Goal: Task Accomplishment & Management: Use online tool/utility

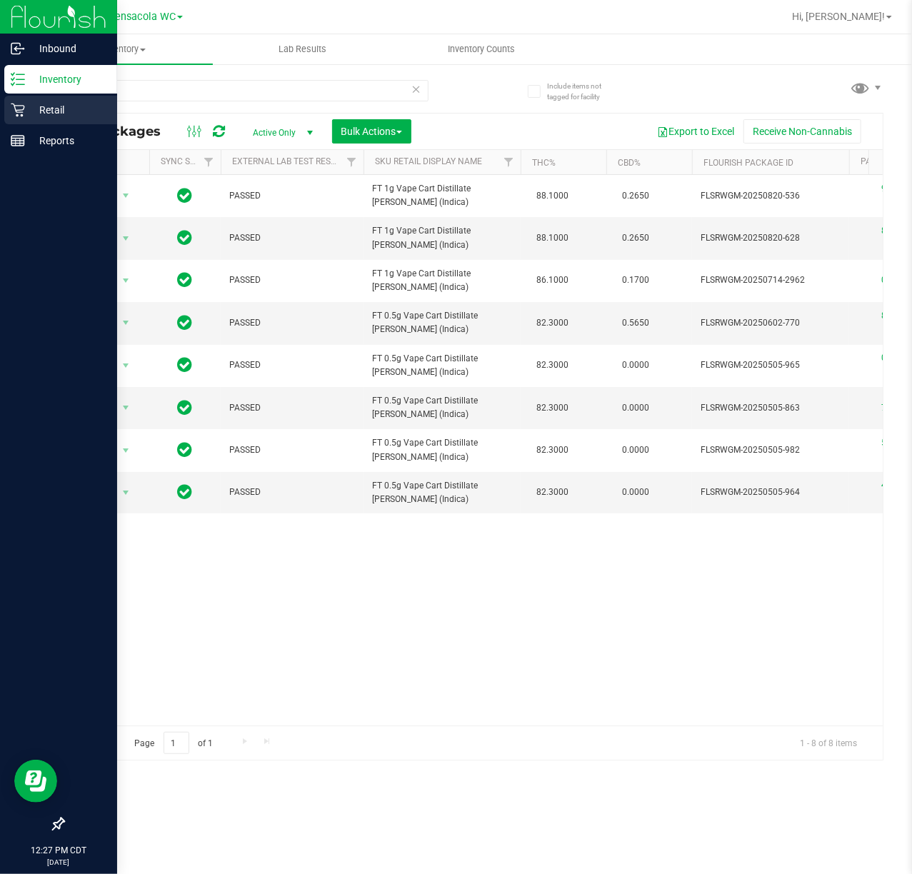
drag, startPoint x: 11, startPoint y: 99, endPoint x: 0, endPoint y: 104, distance: 12.8
click at [12, 100] on div "Retail" at bounding box center [60, 110] width 113 height 29
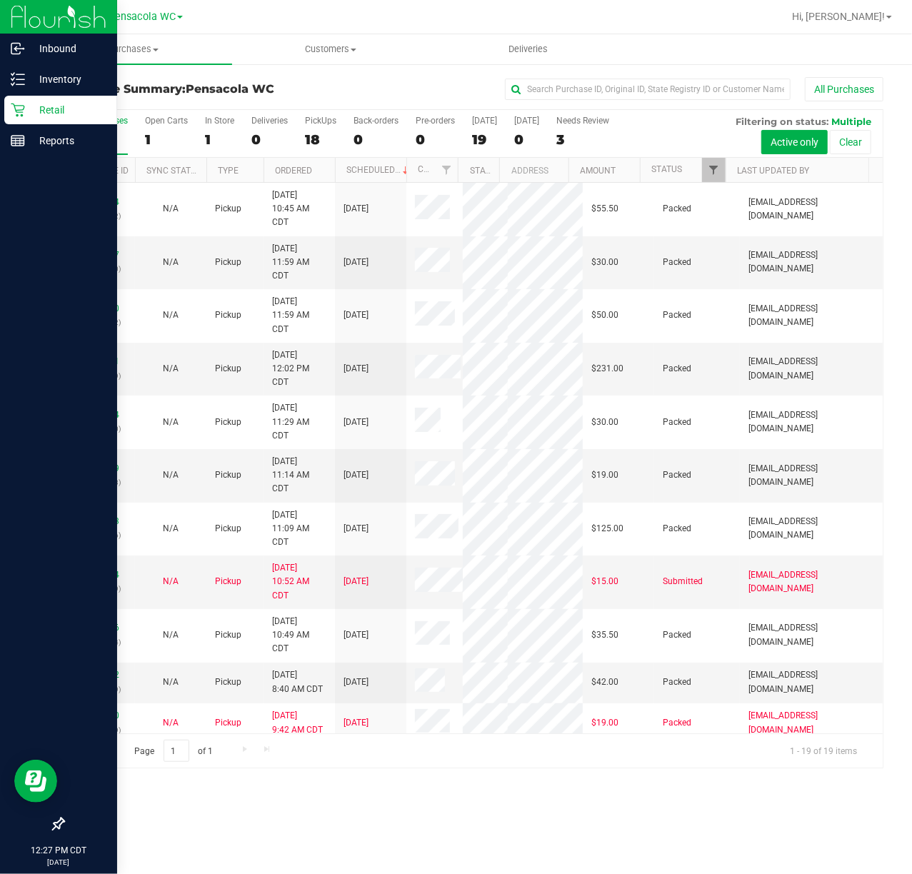
click at [712, 170] on span "Filter" at bounding box center [713, 169] width 11 height 11
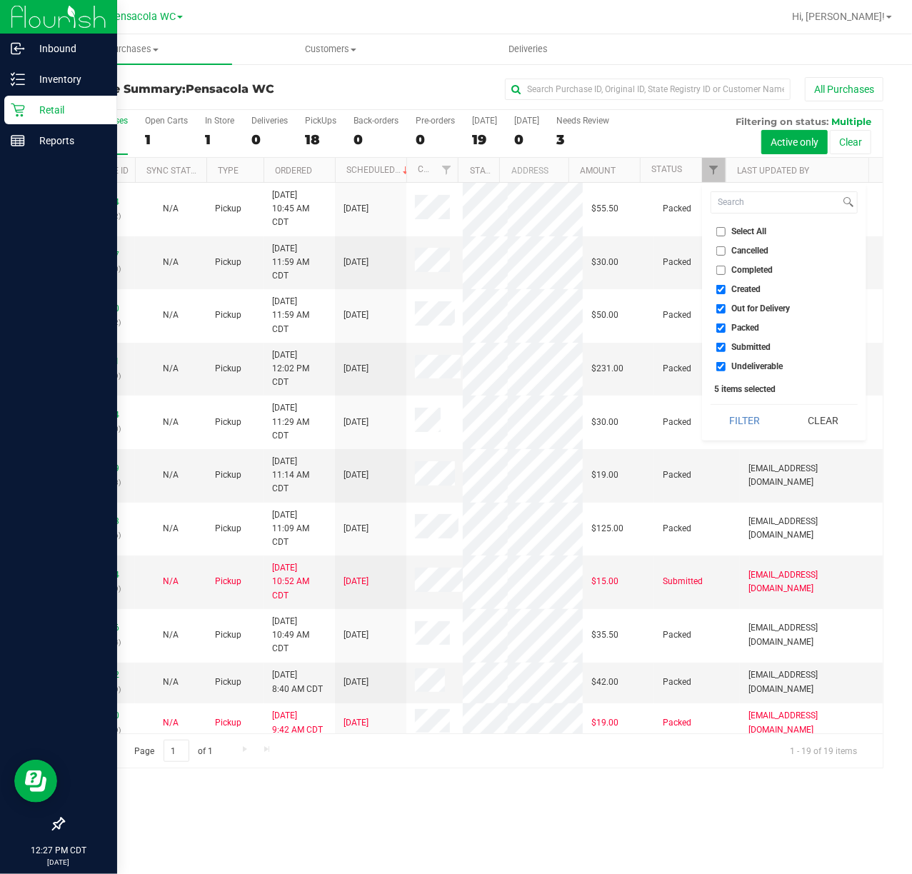
click at [747, 232] on span "Select All" at bounding box center [749, 231] width 35 height 9
click at [725, 232] on input "Select All" at bounding box center [720, 231] width 9 height 9
checkbox input "true"
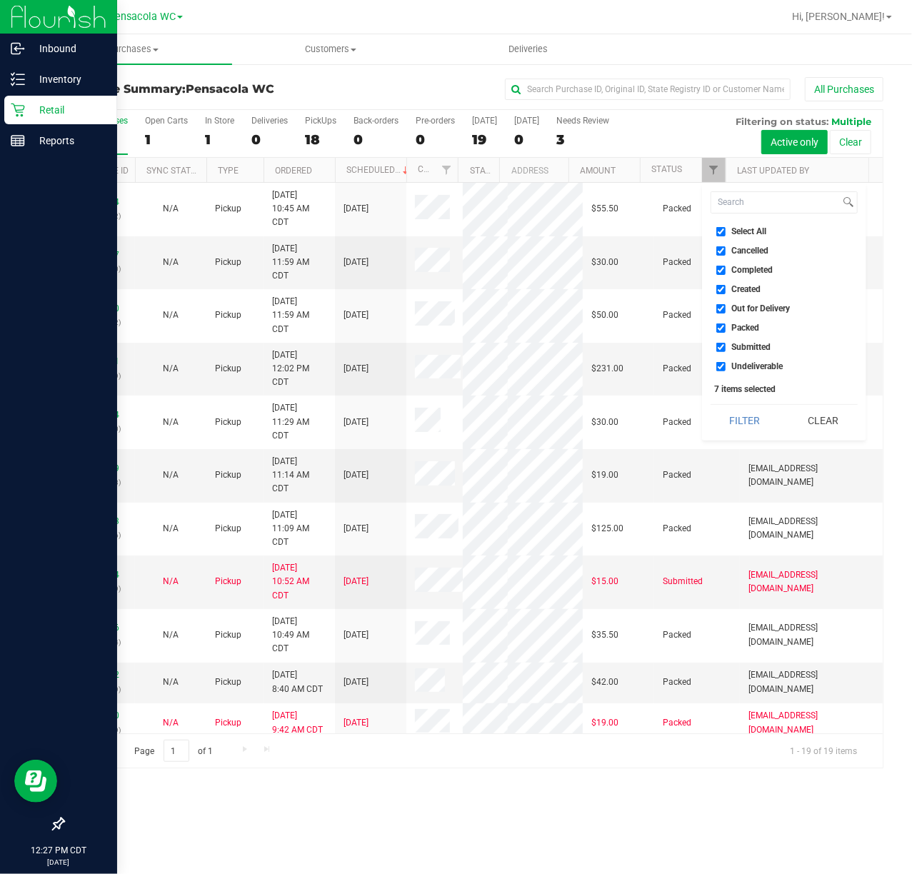
click at [751, 228] on span "Select All" at bounding box center [749, 231] width 35 height 9
click at [725, 228] on input "Select All" at bounding box center [720, 231] width 9 height 9
checkbox input "false"
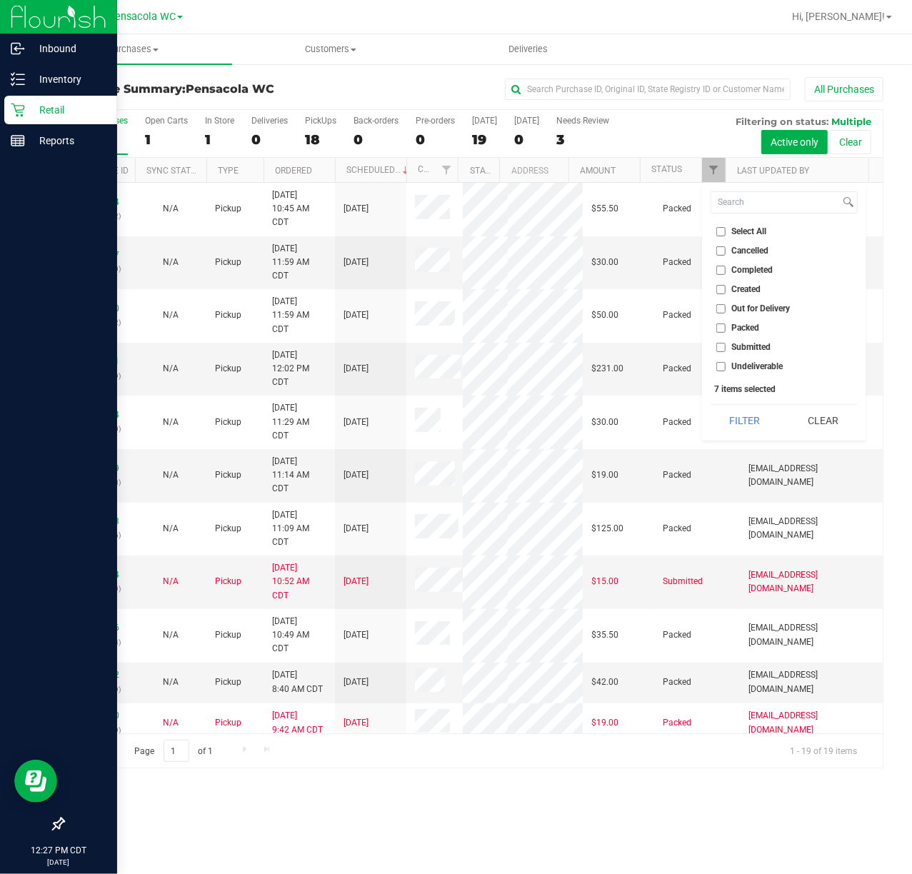
checkbox input "false"
click at [755, 366] on span "Undeliverable" at bounding box center [757, 366] width 51 height 9
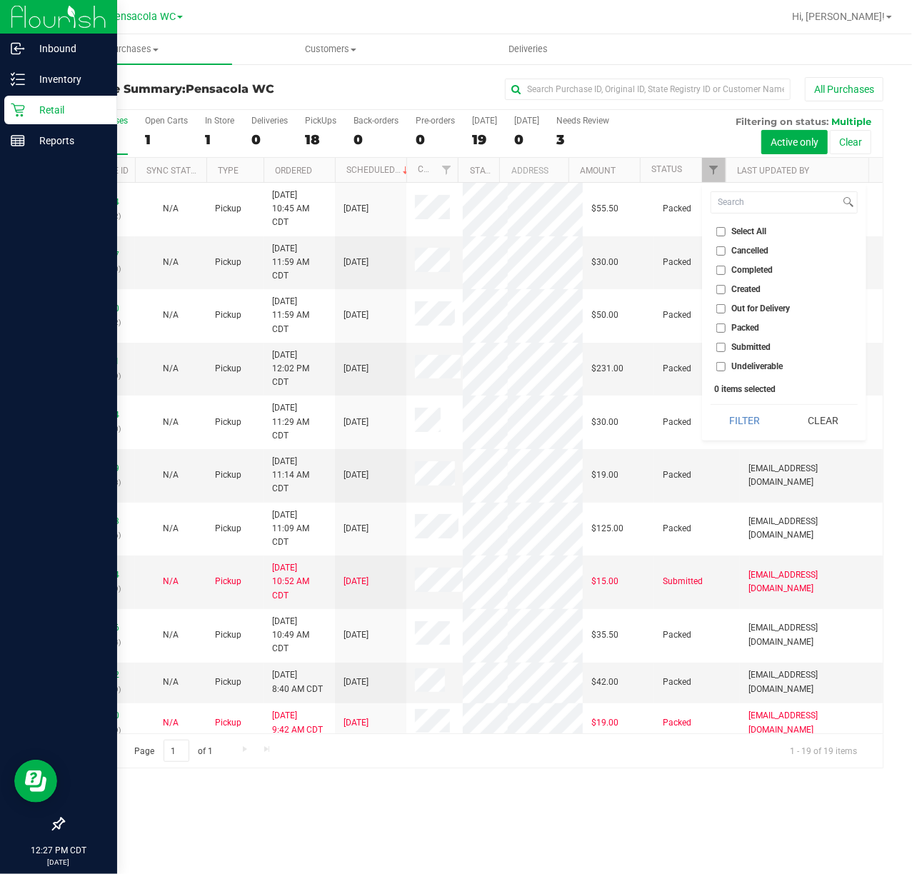
click at [725, 366] on input "Undeliverable" at bounding box center [720, 366] width 9 height 9
click at [755, 366] on span "Undeliverable" at bounding box center [757, 366] width 51 height 9
click at [725, 366] on input "Undeliverable" at bounding box center [720, 366] width 9 height 9
checkbox input "false"
click at [760, 344] on span "Submitted" at bounding box center [751, 347] width 39 height 9
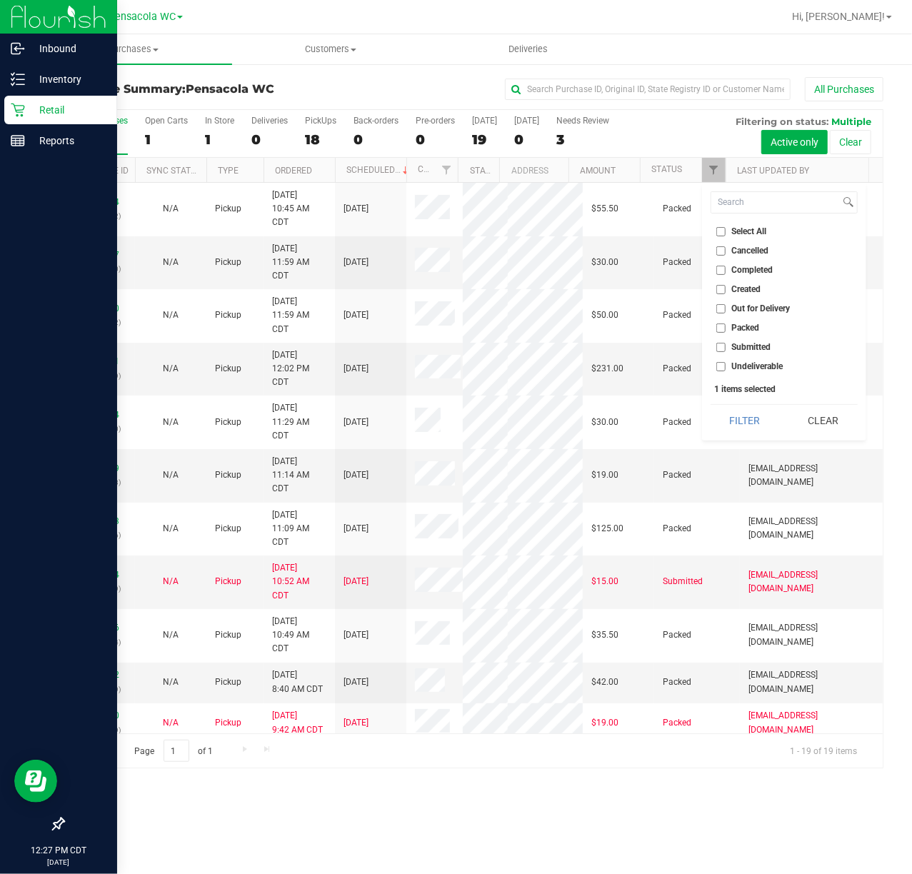
click at [725, 344] on input "Submitted" at bounding box center [720, 347] width 9 height 9
checkbox input "true"
click at [753, 418] on button "Filter" at bounding box center [744, 420] width 69 height 31
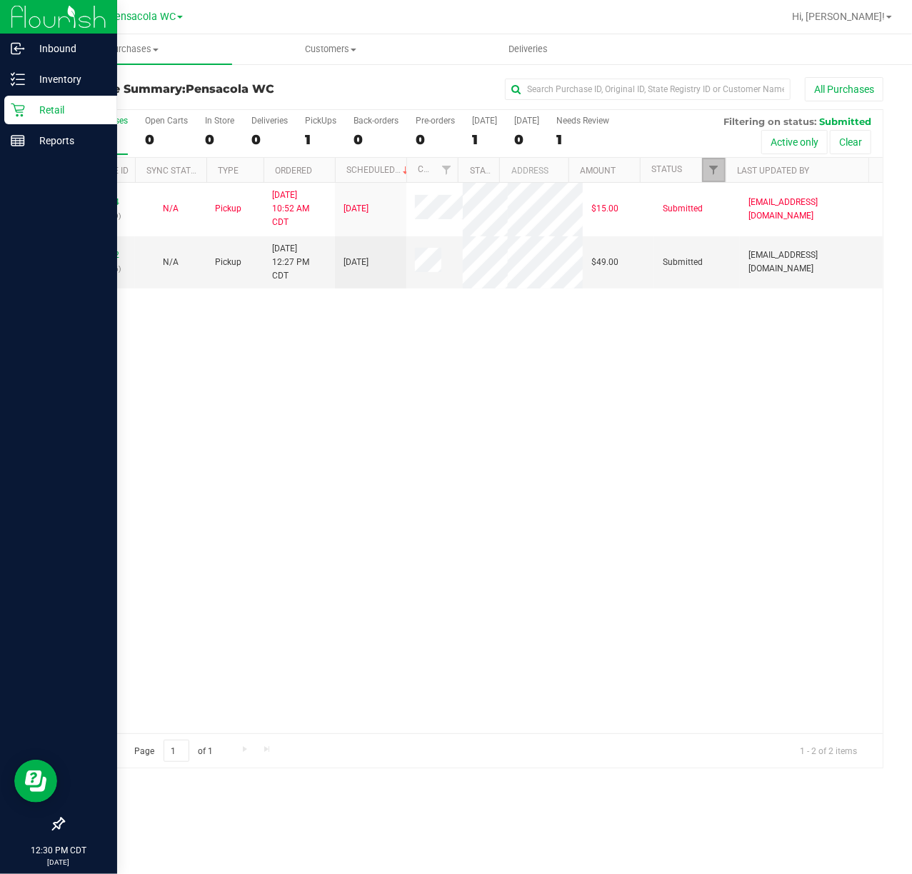
click at [711, 176] on span "Filter" at bounding box center [713, 169] width 11 height 11
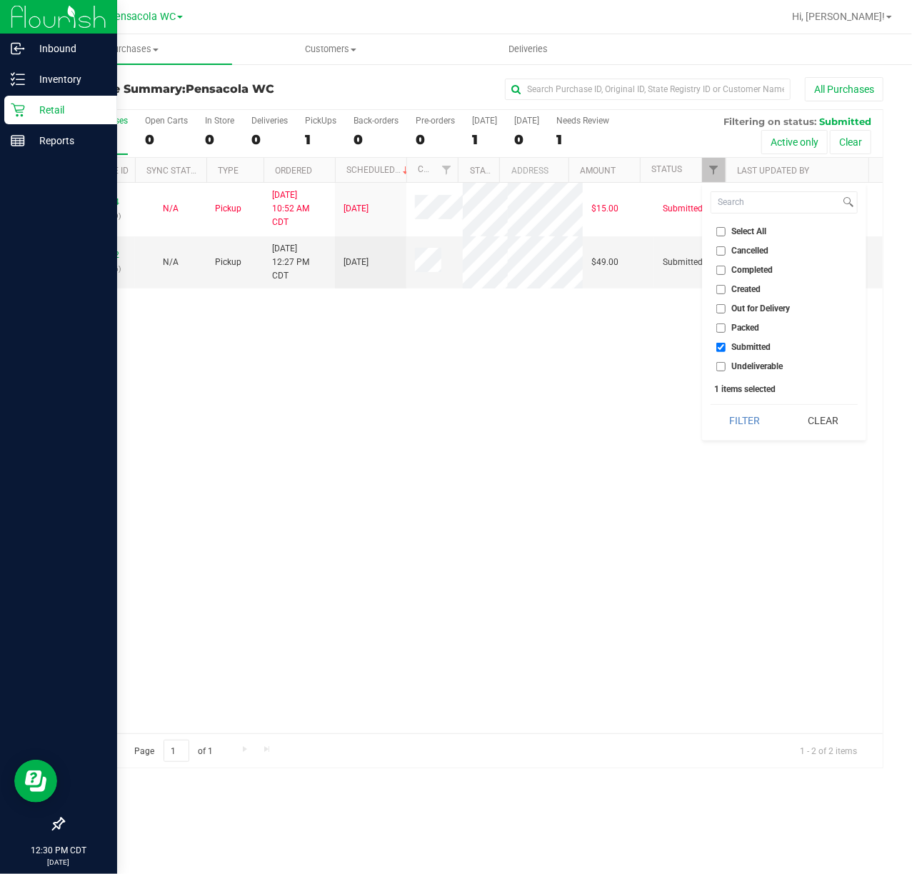
click at [745, 321] on li "Packed" at bounding box center [783, 328] width 147 height 15
click at [745, 327] on span "Packed" at bounding box center [746, 327] width 28 height 9
click at [725, 327] on input "Packed" at bounding box center [720, 327] width 9 height 9
checkbox input "true"
click at [755, 426] on button "Filter" at bounding box center [744, 420] width 69 height 31
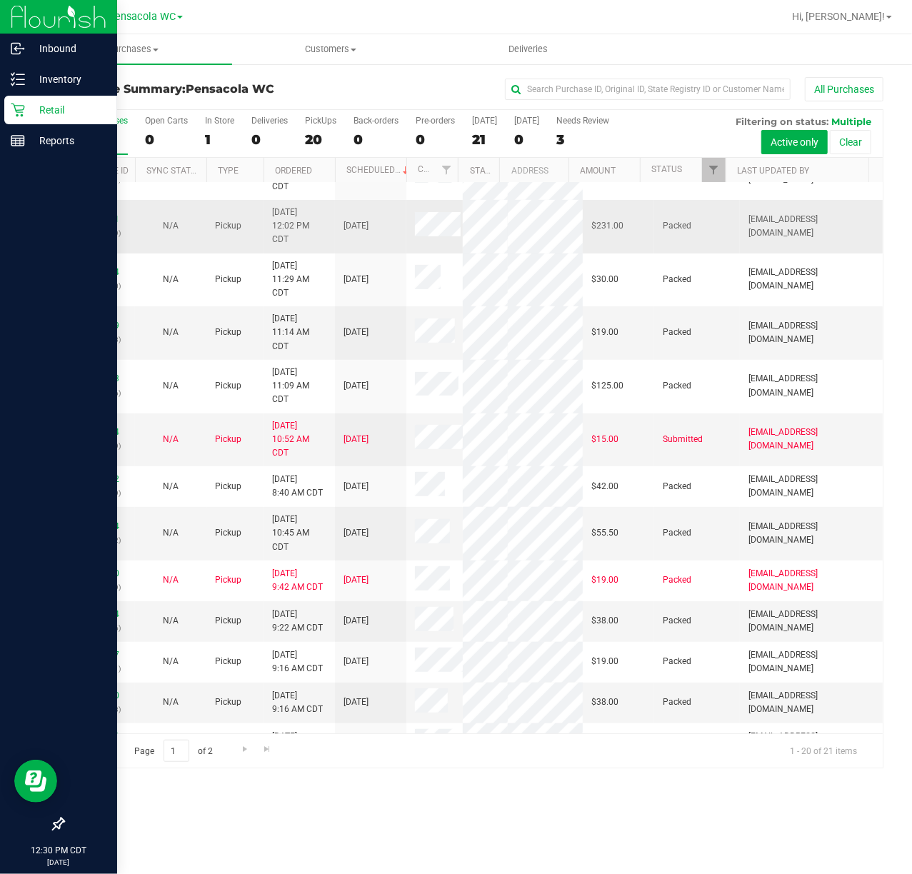
scroll to position [450, 0]
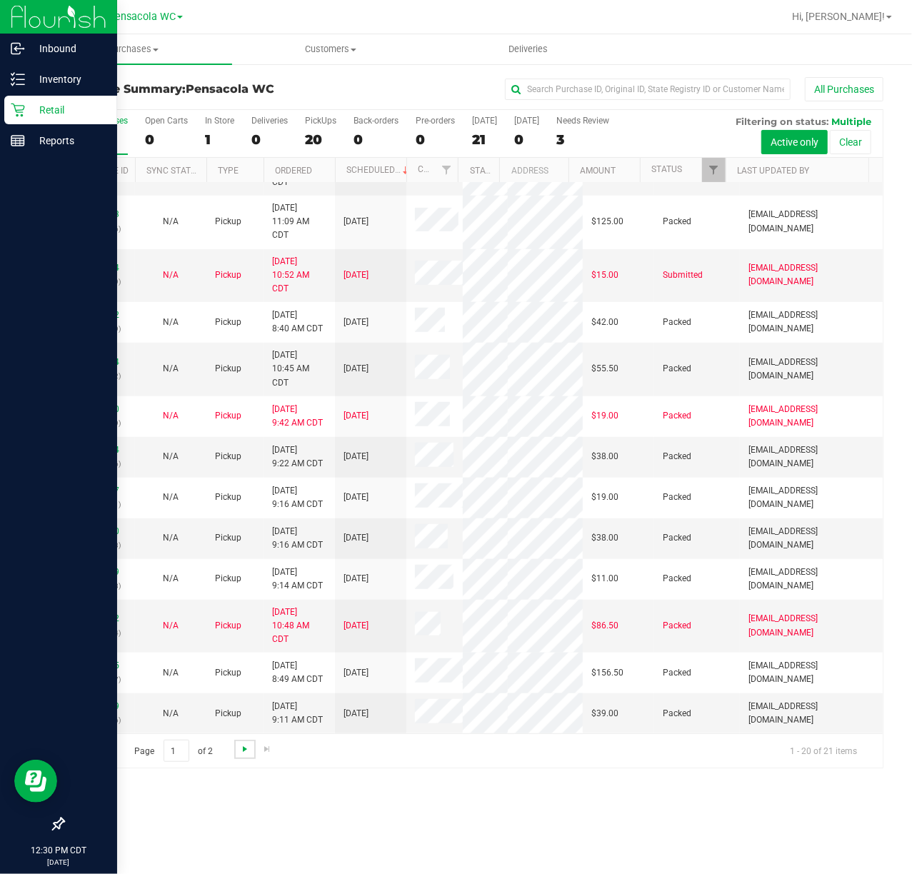
click at [238, 749] on link "Go to the next page" at bounding box center [244, 749] width 21 height 19
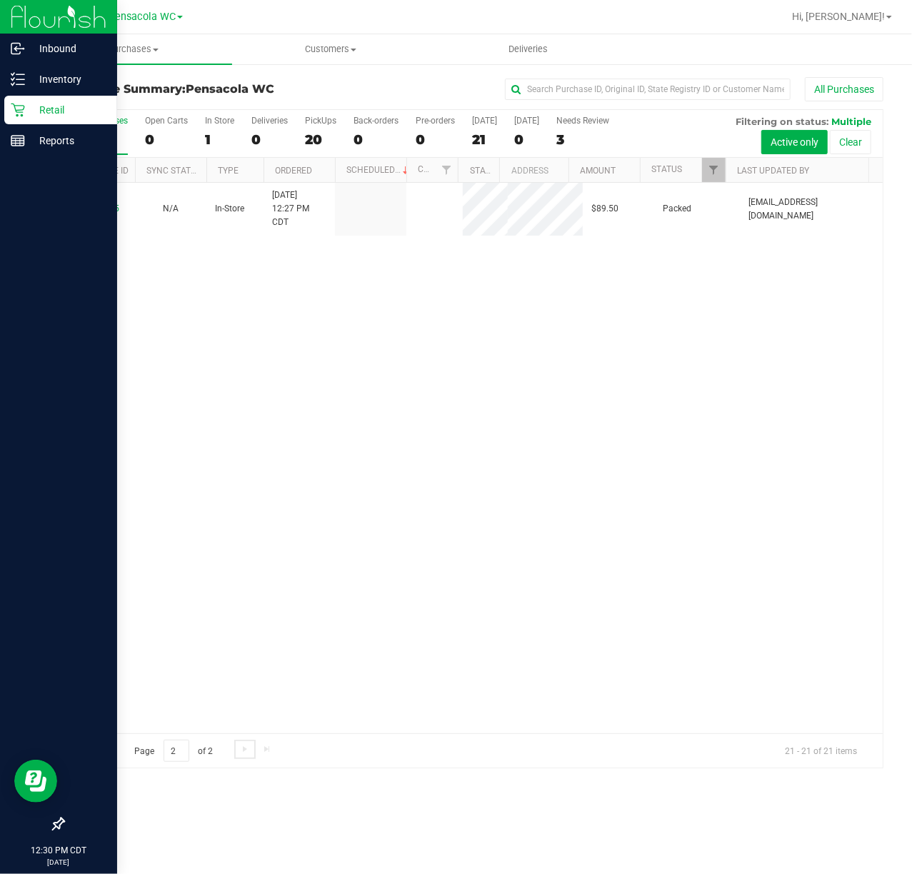
scroll to position [0, 0]
click at [412, 343] on div "12024885 N/A In-Store [DATE] 12:27 PM CDT $89.50 Packed [EMAIL_ADDRESS][DOMAIN_…" at bounding box center [473, 458] width 819 height 550
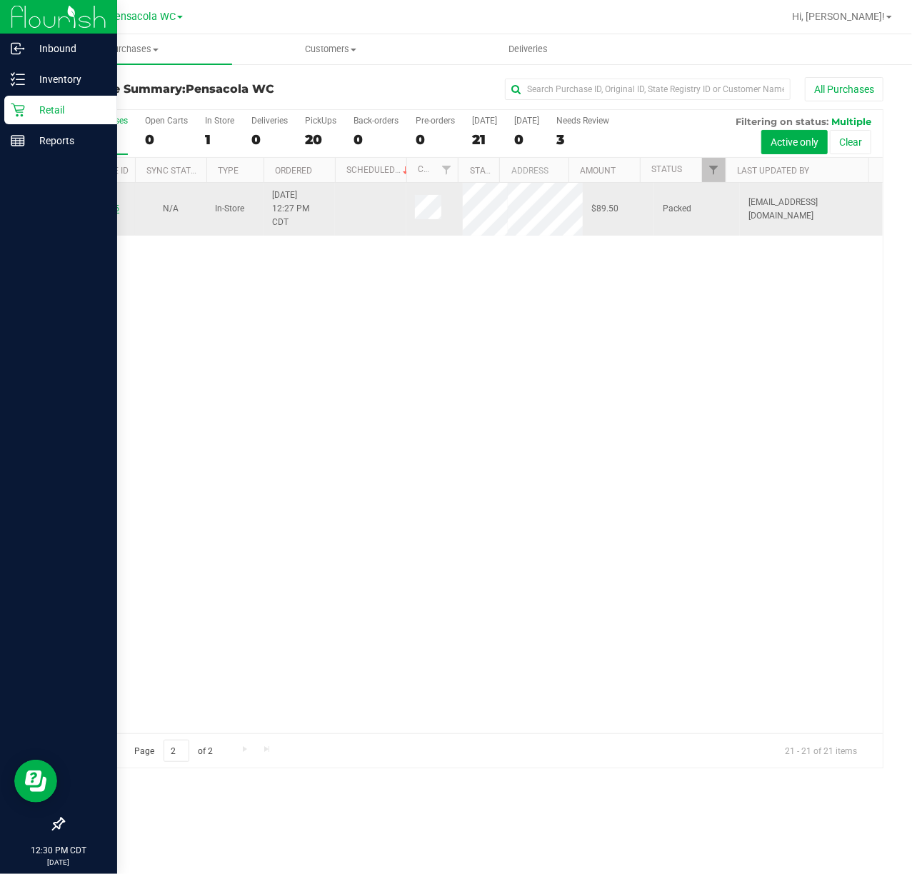
click at [98, 211] on link "12024885" at bounding box center [99, 208] width 40 height 10
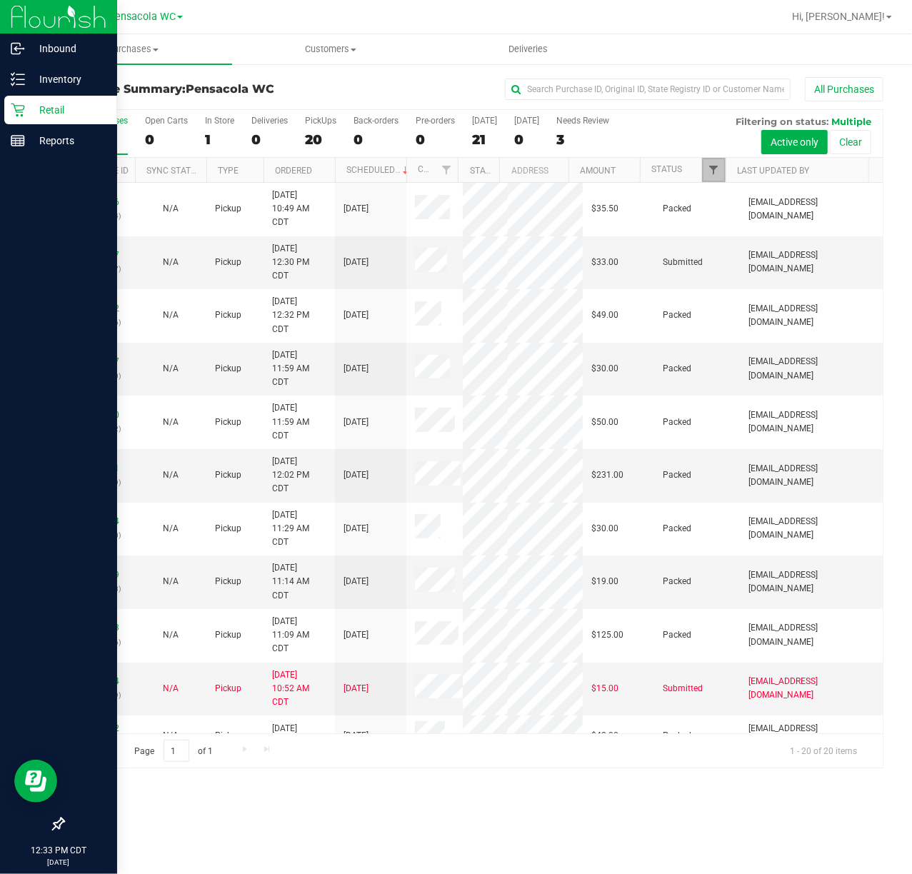
click at [711, 173] on span "Filter" at bounding box center [713, 169] width 11 height 11
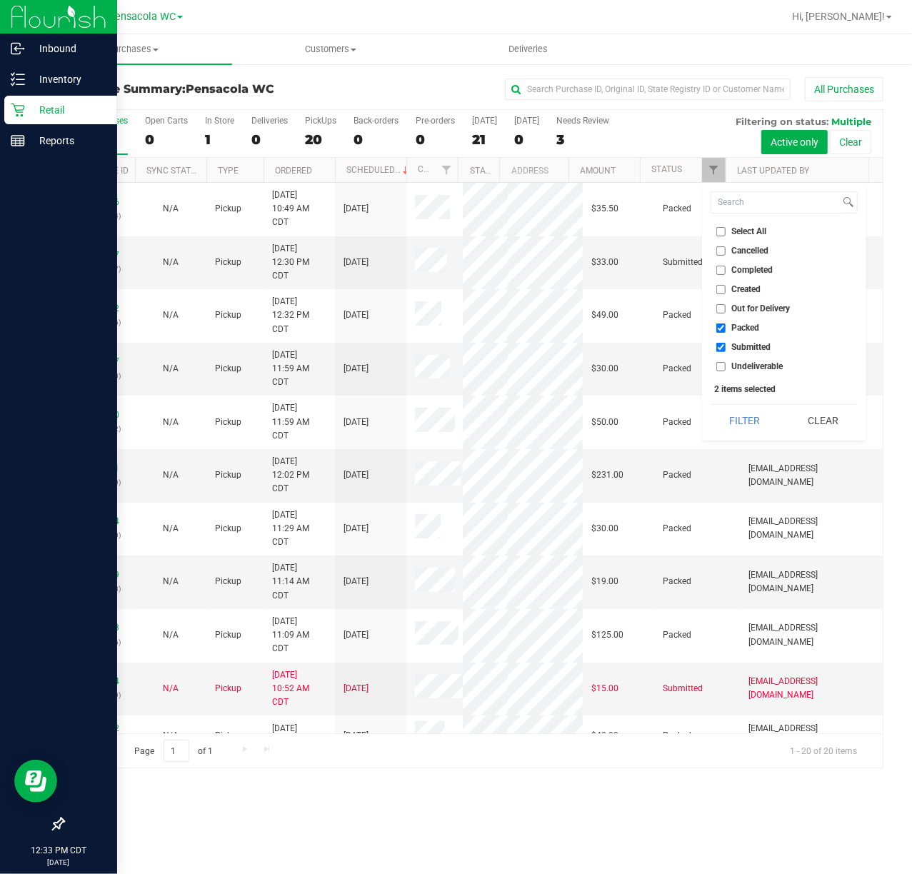
click at [730, 233] on label "Select All" at bounding box center [741, 231] width 51 height 9
click at [725, 233] on input "Select All" at bounding box center [720, 231] width 9 height 9
checkbox input "true"
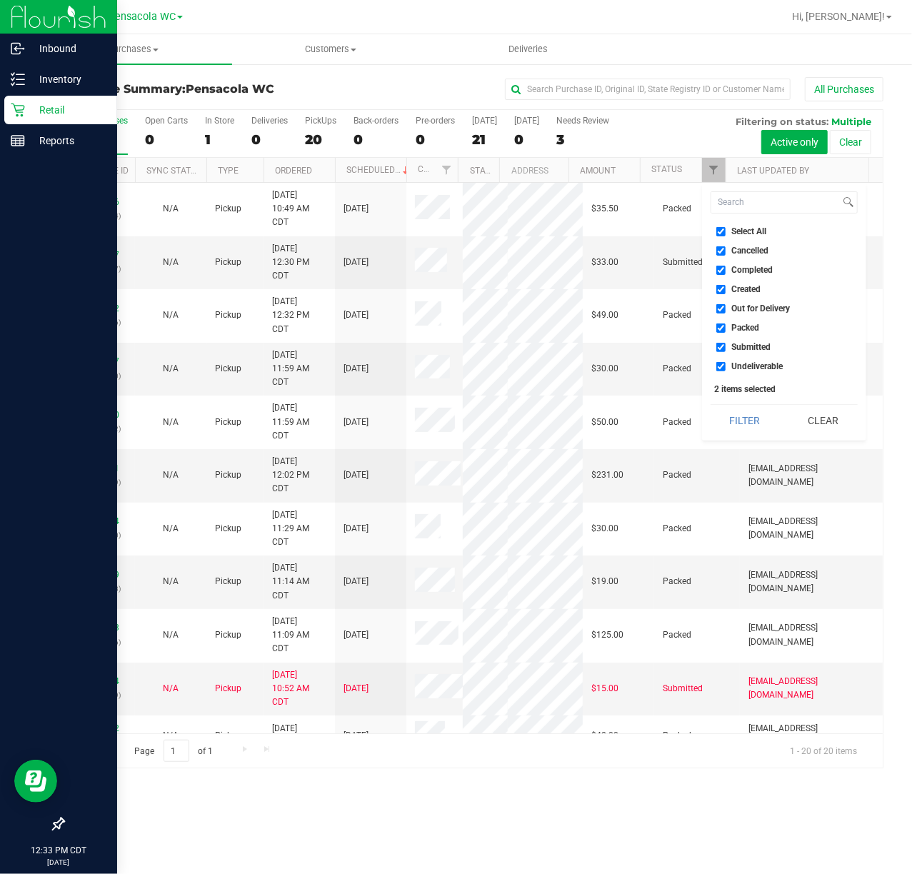
checkbox input "true"
click at [730, 233] on label "Select All" at bounding box center [741, 231] width 51 height 9
click at [725, 233] on input "Select All" at bounding box center [720, 231] width 9 height 9
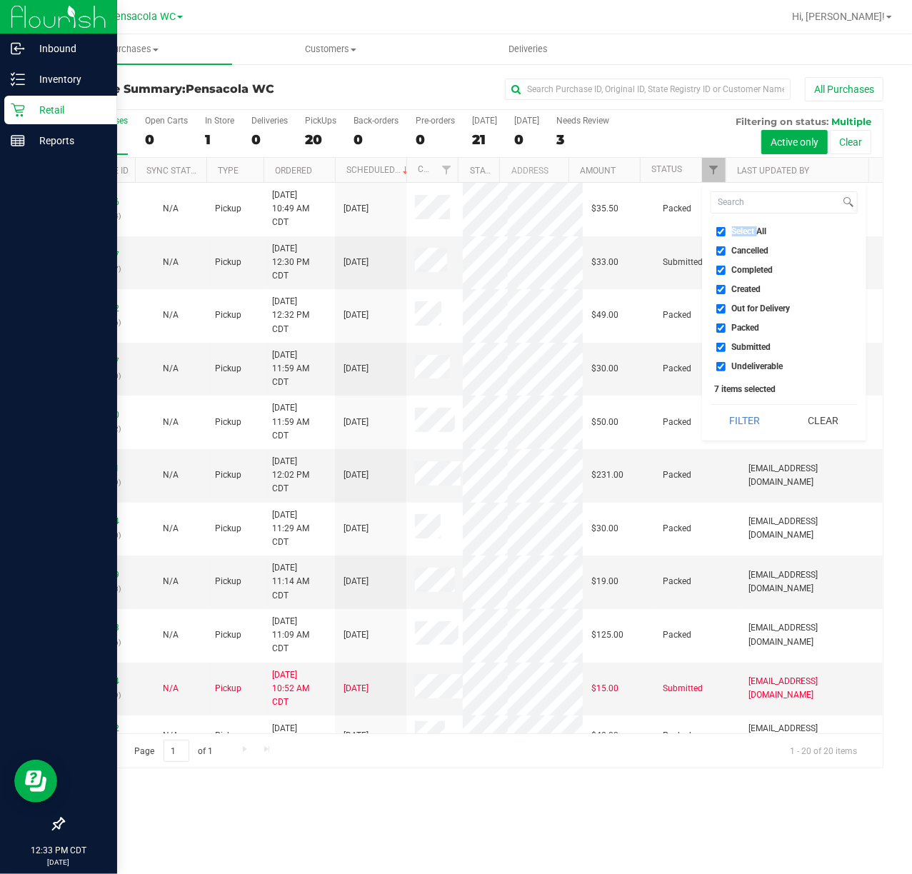
checkbox input "false"
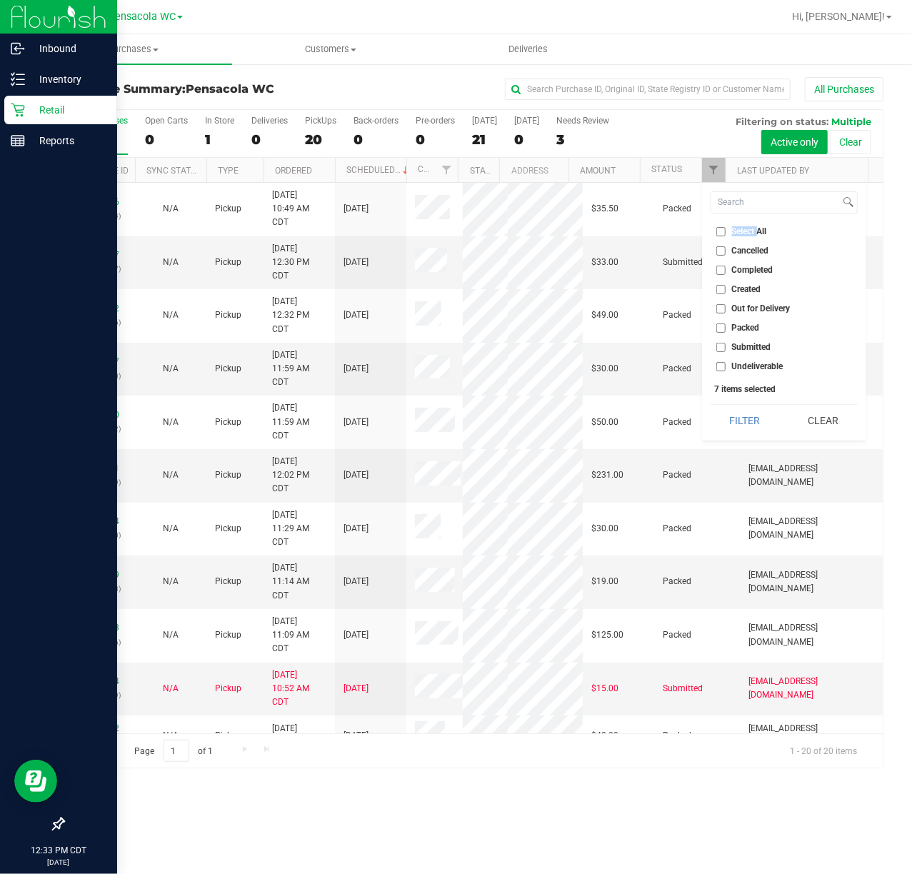
checkbox input "false"
click at [747, 344] on span "Submitted" at bounding box center [751, 347] width 39 height 9
click at [725, 344] on input "Submitted" at bounding box center [720, 347] width 9 height 9
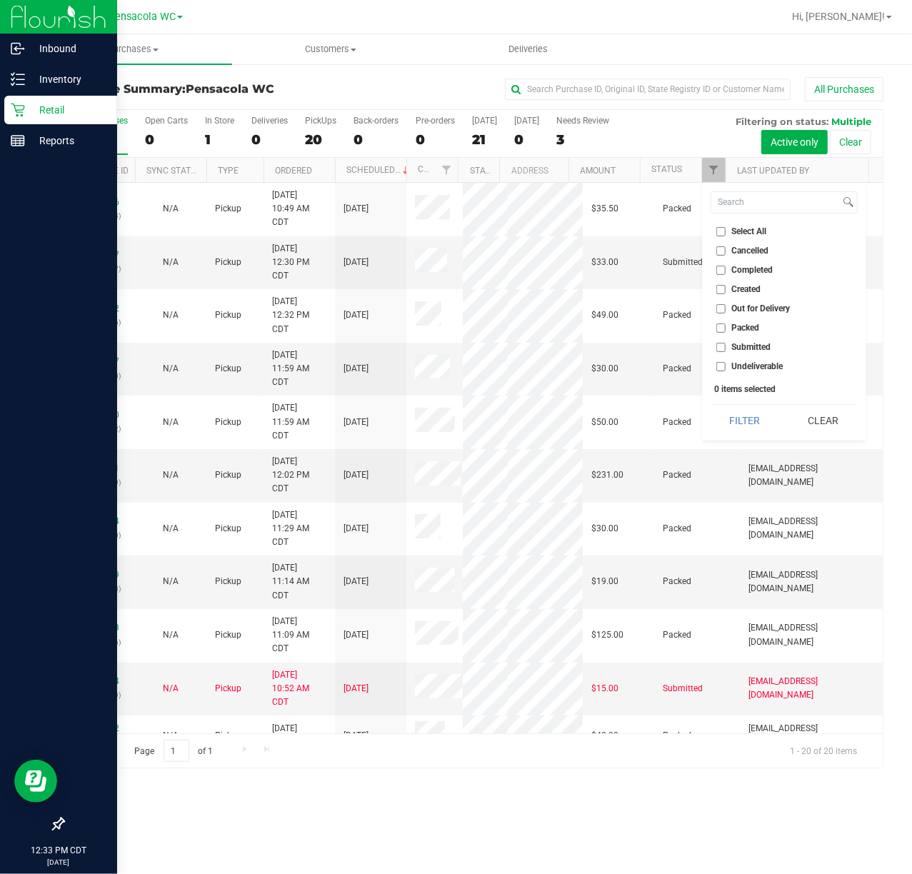
checkbox input "true"
click at [744, 423] on button "Filter" at bounding box center [744, 420] width 69 height 31
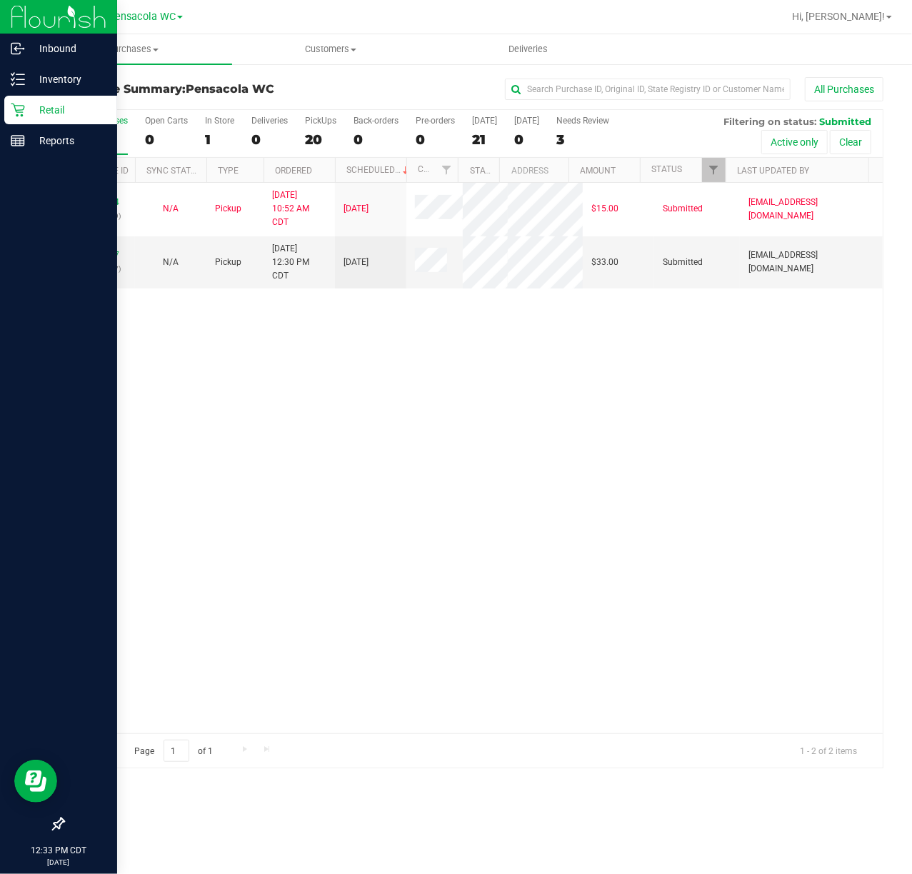
click at [110, 276] on p "(329079587)" at bounding box center [99, 269] width 54 height 14
click at [86, 256] on link "12024907" at bounding box center [99, 255] width 40 height 10
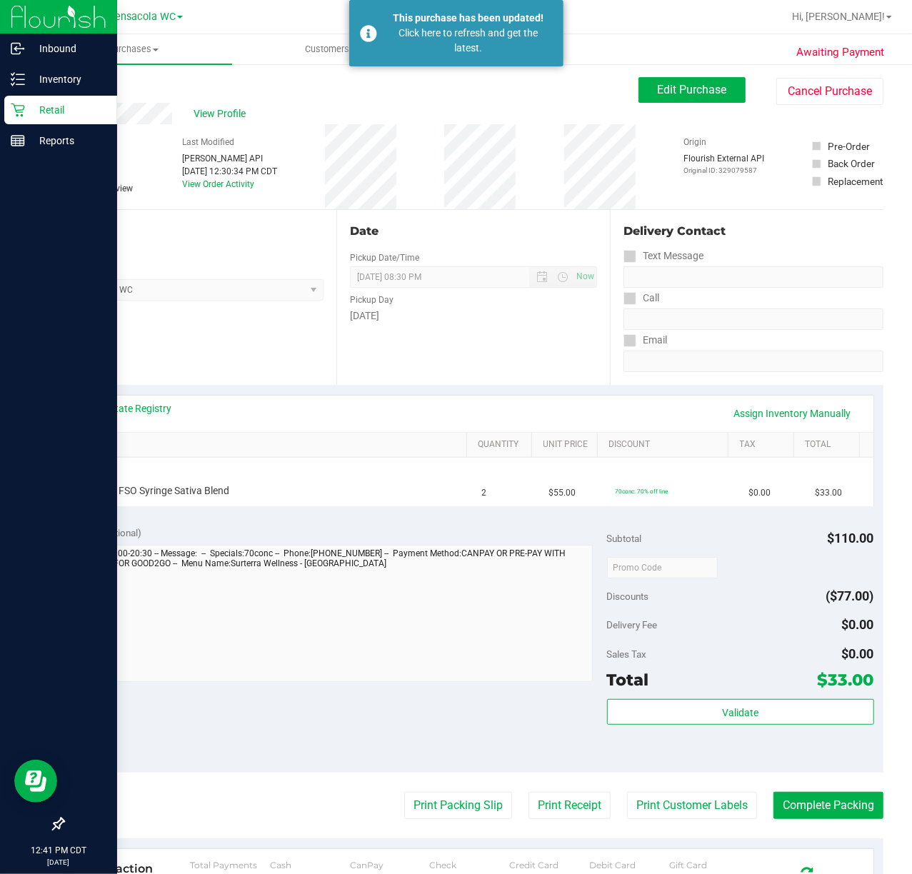
click at [14, 106] on icon at bounding box center [18, 110] width 14 height 14
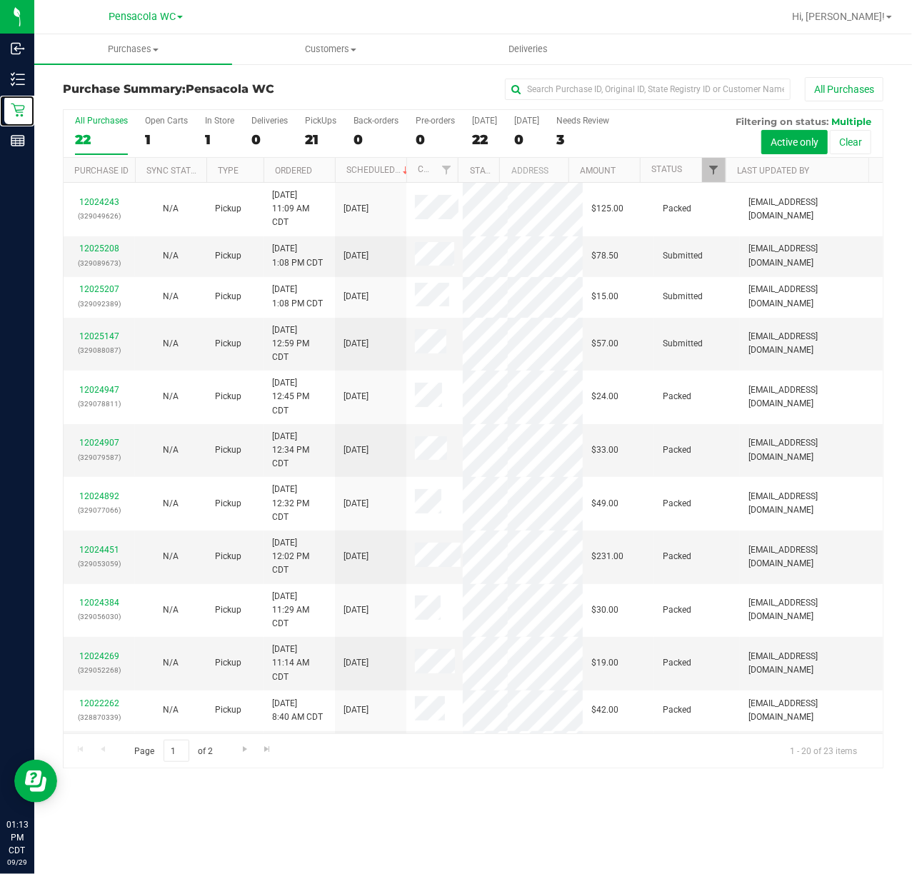
click at [712, 170] on span "Filter" at bounding box center [713, 169] width 11 height 11
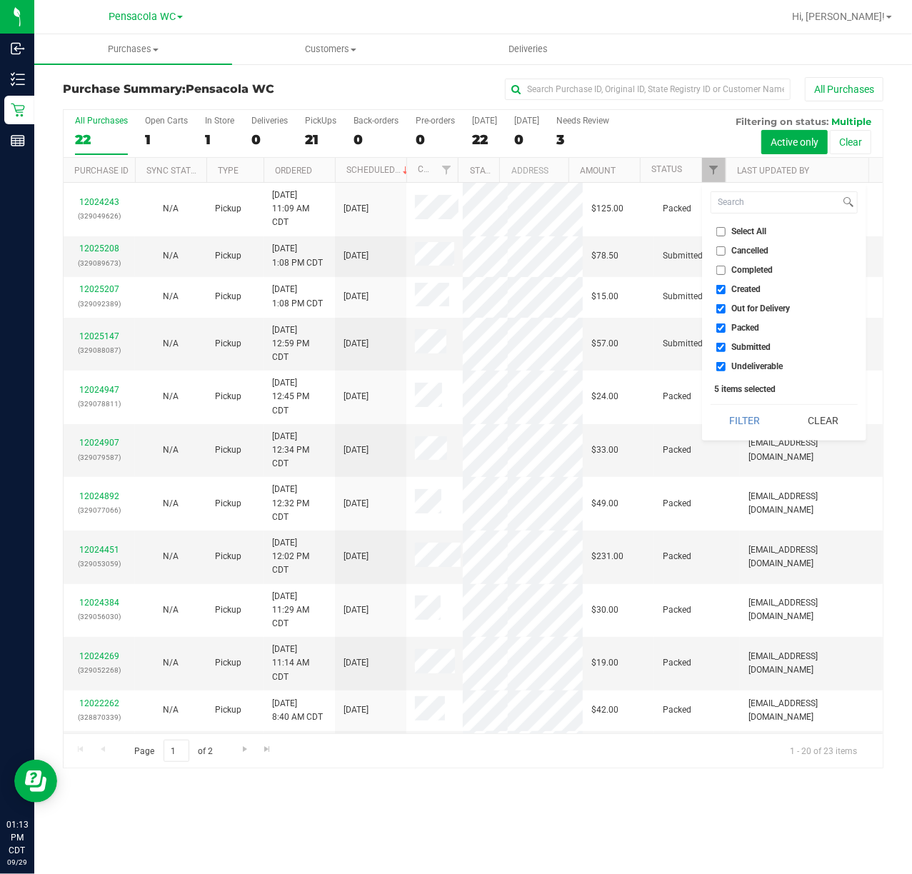
click at [753, 232] on span "Select All" at bounding box center [749, 231] width 35 height 9
click at [725, 232] on input "Select All" at bounding box center [720, 231] width 9 height 9
checkbox input "true"
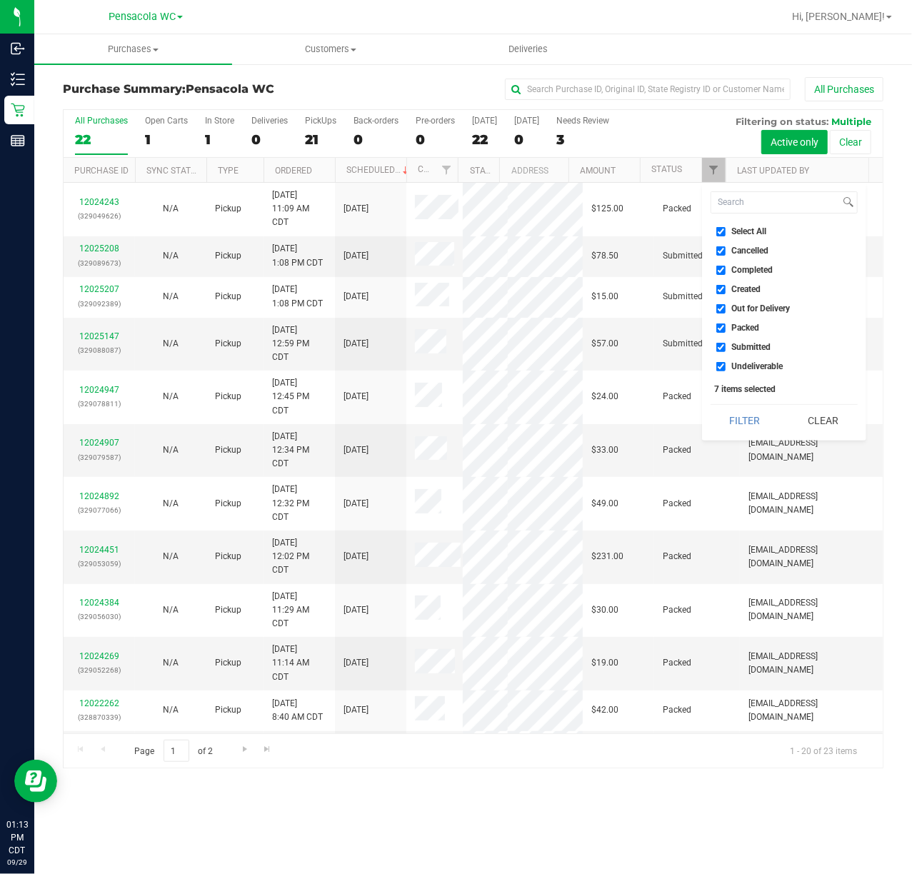
click at [753, 229] on span "Select All" at bounding box center [749, 231] width 35 height 9
click at [725, 229] on input "Select All" at bounding box center [720, 231] width 9 height 9
checkbox input "false"
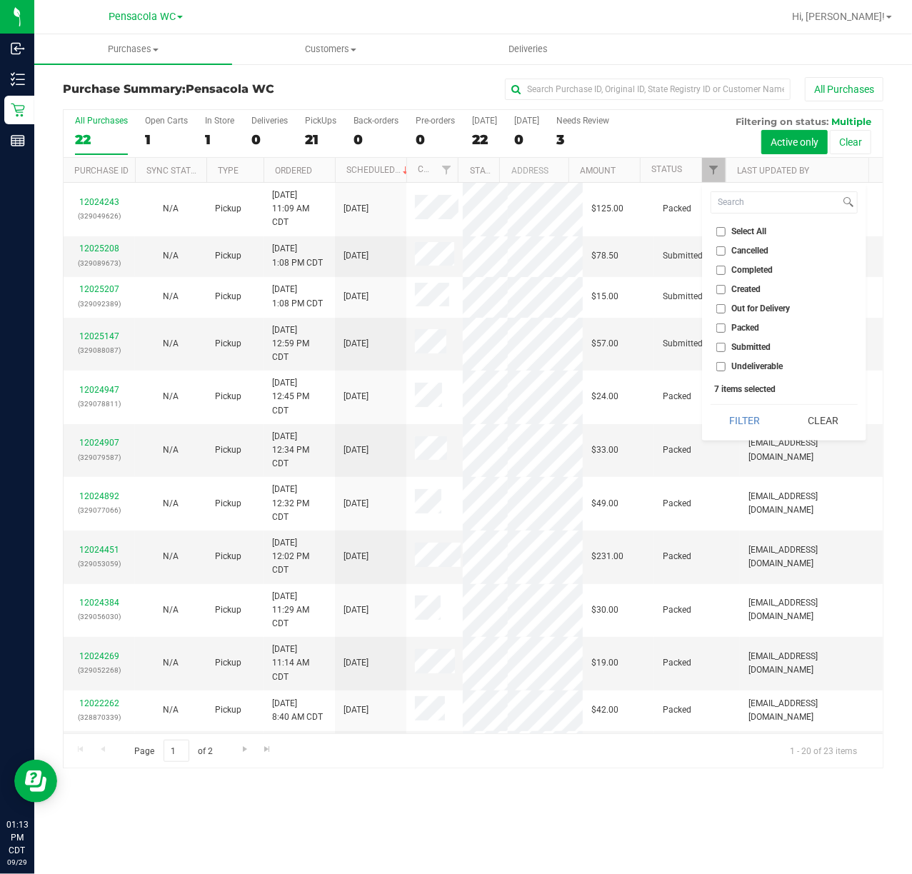
checkbox input "false"
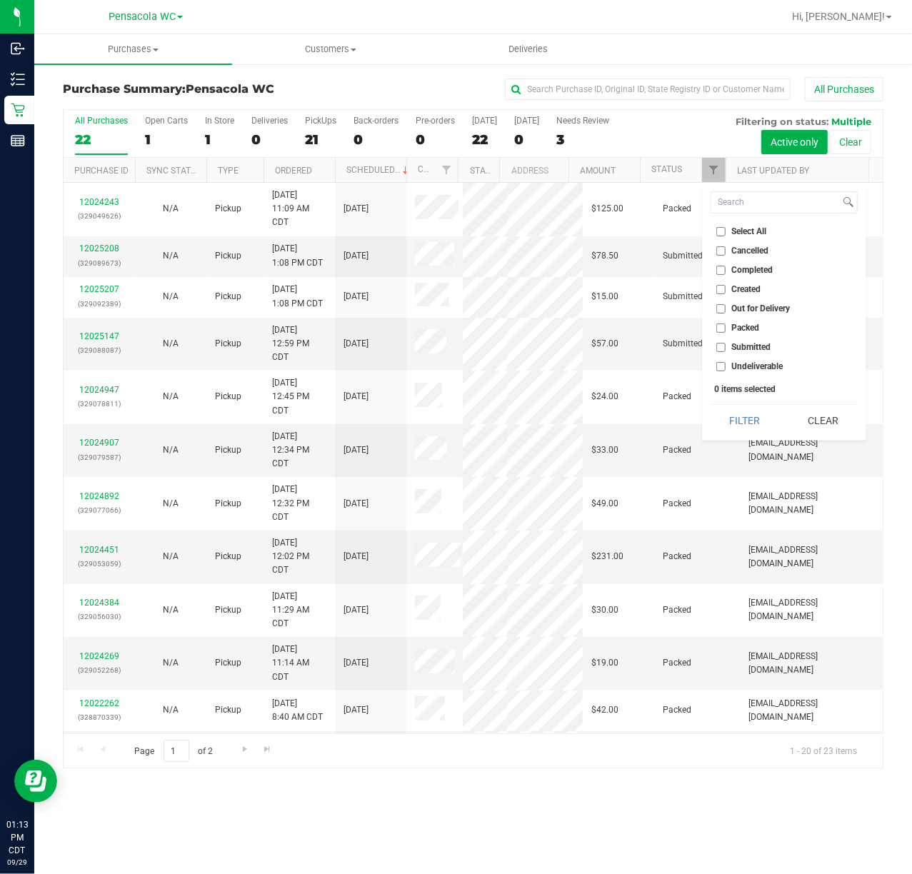
click at [750, 346] on span "Submitted" at bounding box center [751, 347] width 39 height 9
click at [725, 346] on input "Submitted" at bounding box center [720, 347] width 9 height 9
checkbox input "true"
click at [744, 416] on button "Filter" at bounding box center [744, 420] width 69 height 31
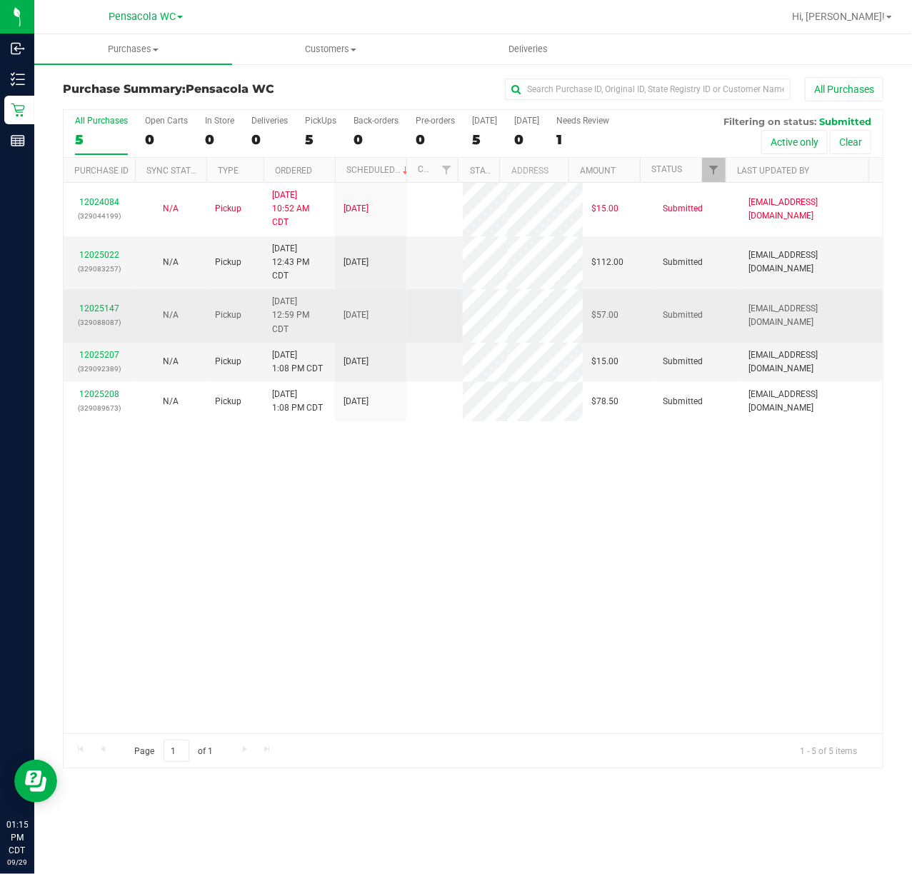
drag, startPoint x: 417, startPoint y: 503, endPoint x: 244, endPoint y: 335, distance: 241.3
click at [417, 504] on div "12024084 (329044199) N/A Pickup [DATE] 10:52 AM CDT 9/29/2025 $15.00 Submitted …" at bounding box center [473, 458] width 819 height 550
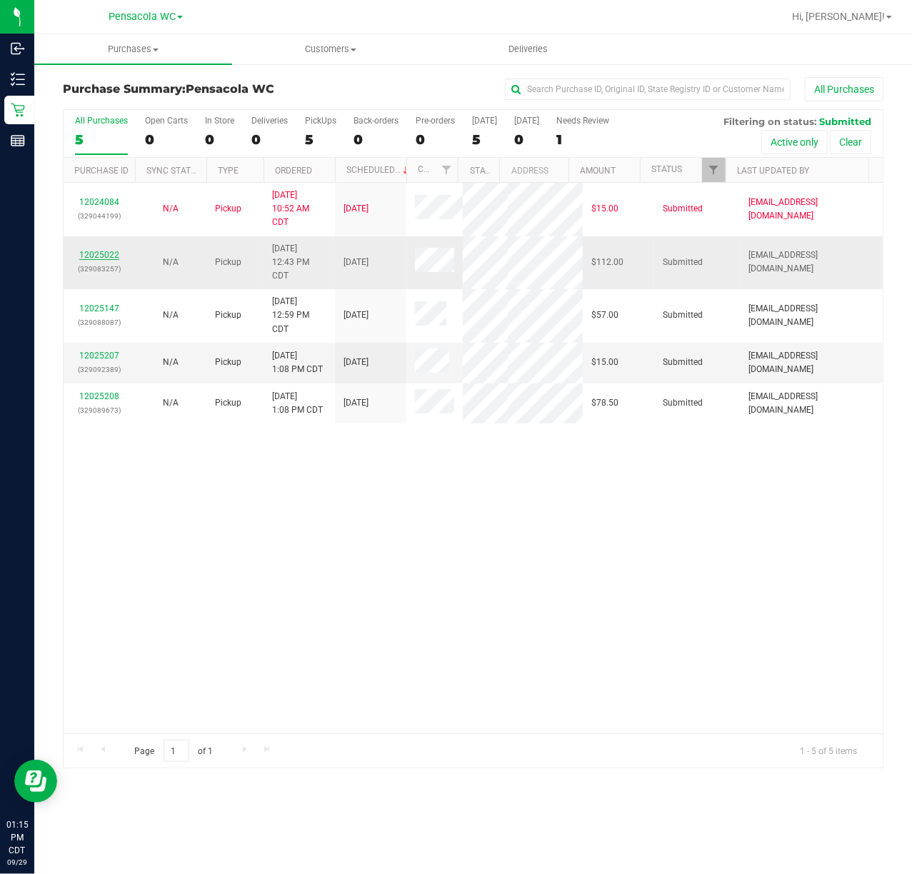
click at [106, 256] on link "12025022" at bounding box center [99, 255] width 40 height 10
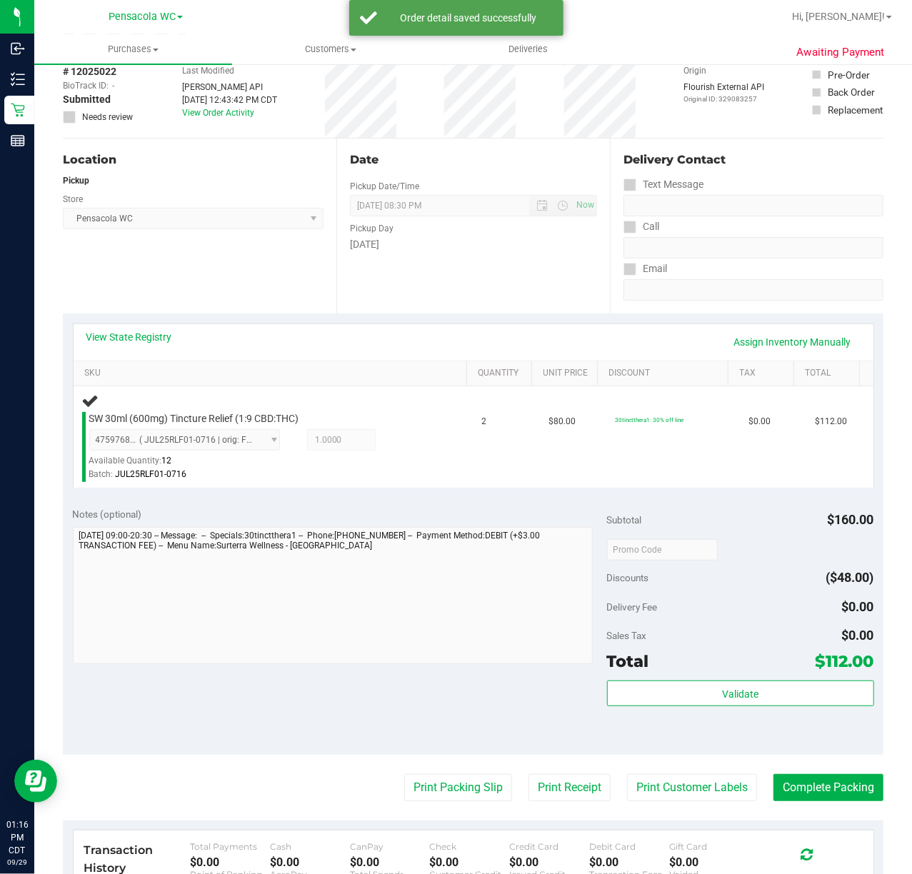
scroll to position [72, 0]
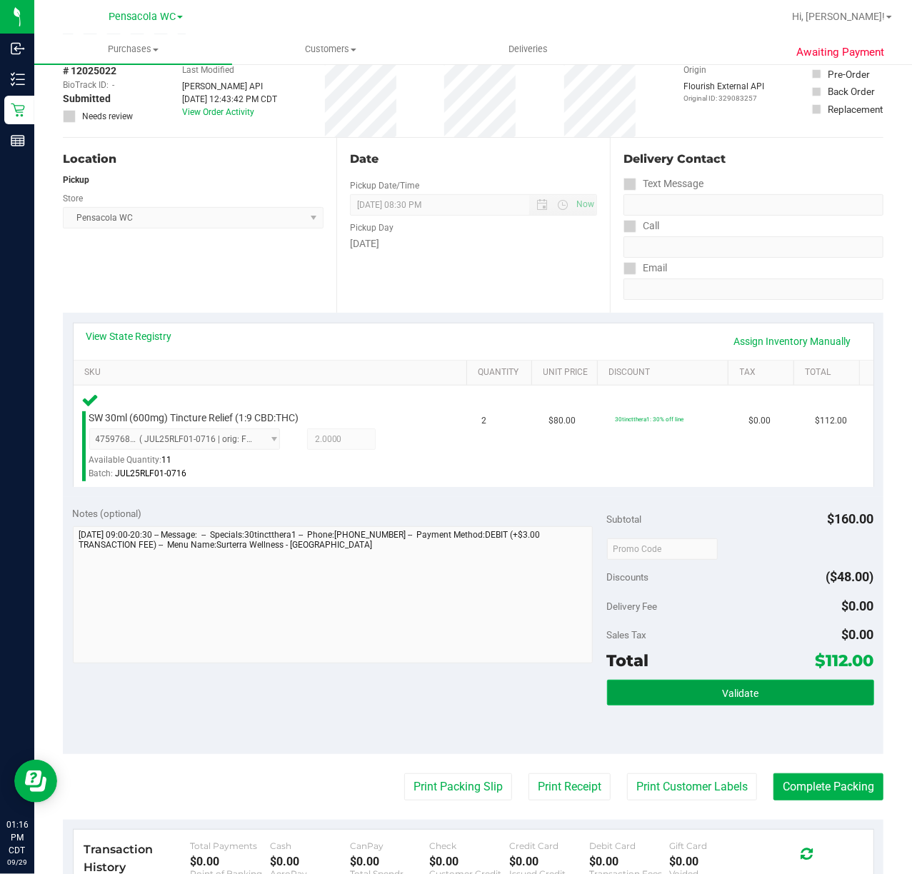
click at [705, 680] on button "Validate" at bounding box center [740, 693] width 267 height 26
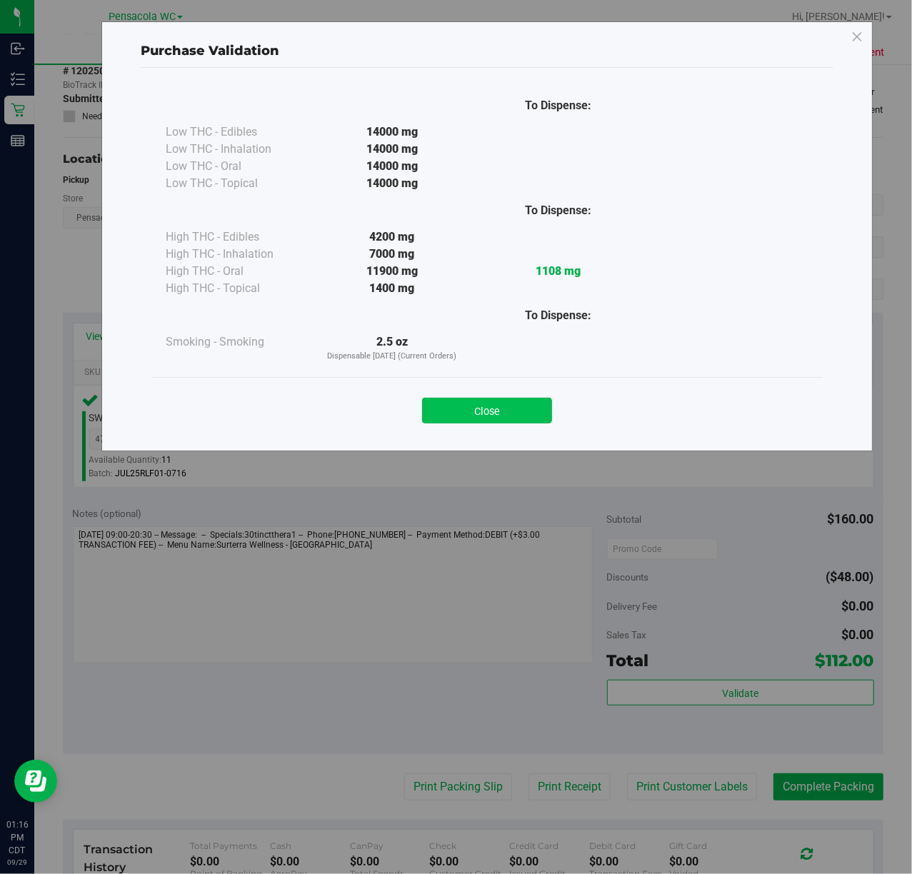
click at [528, 415] on button "Close" at bounding box center [487, 411] width 130 height 26
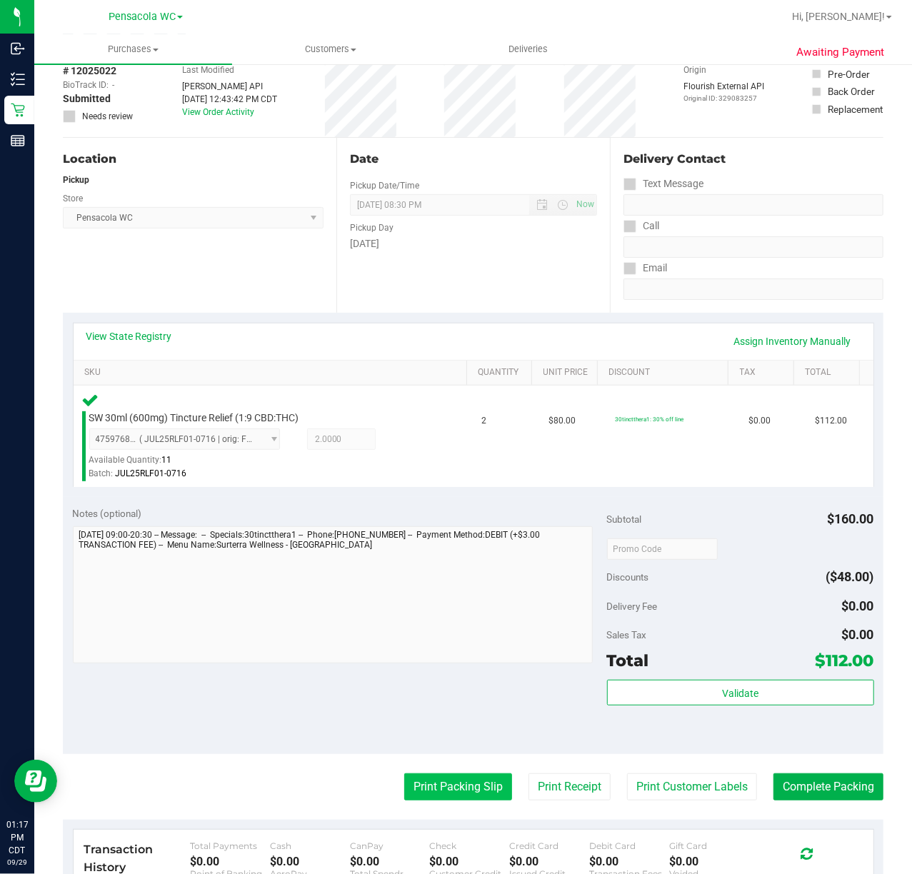
click at [458, 788] on button "Print Packing Slip" at bounding box center [458, 786] width 108 height 27
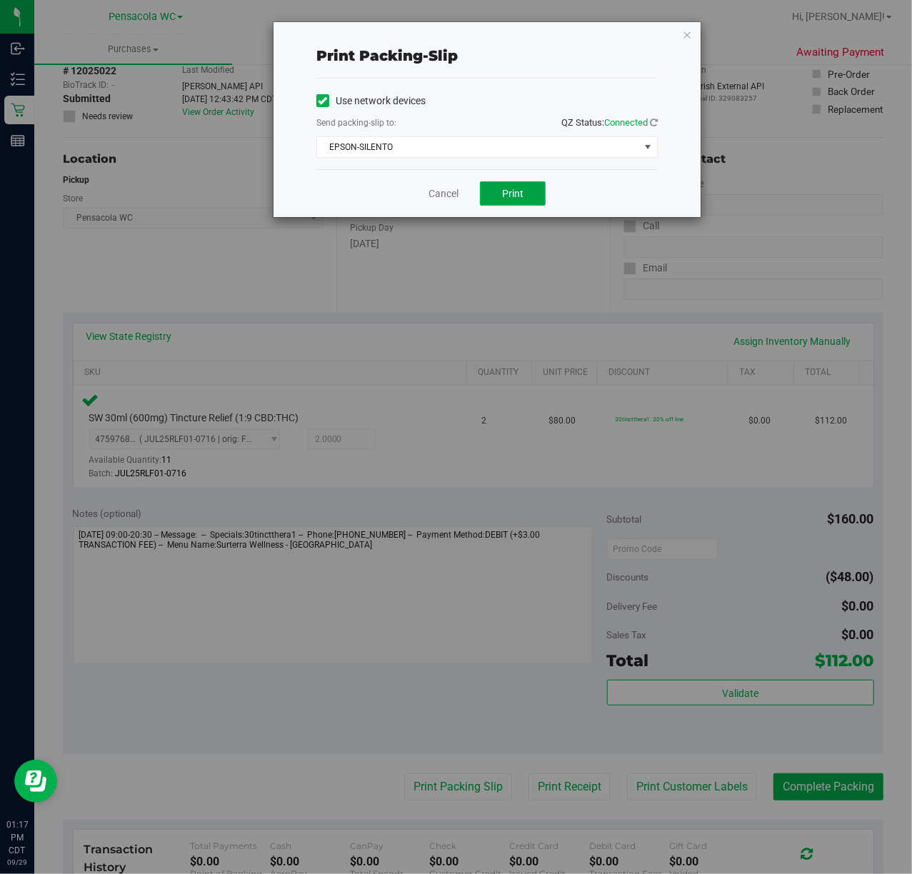
click at [512, 195] on span "Print" at bounding box center [512, 193] width 21 height 11
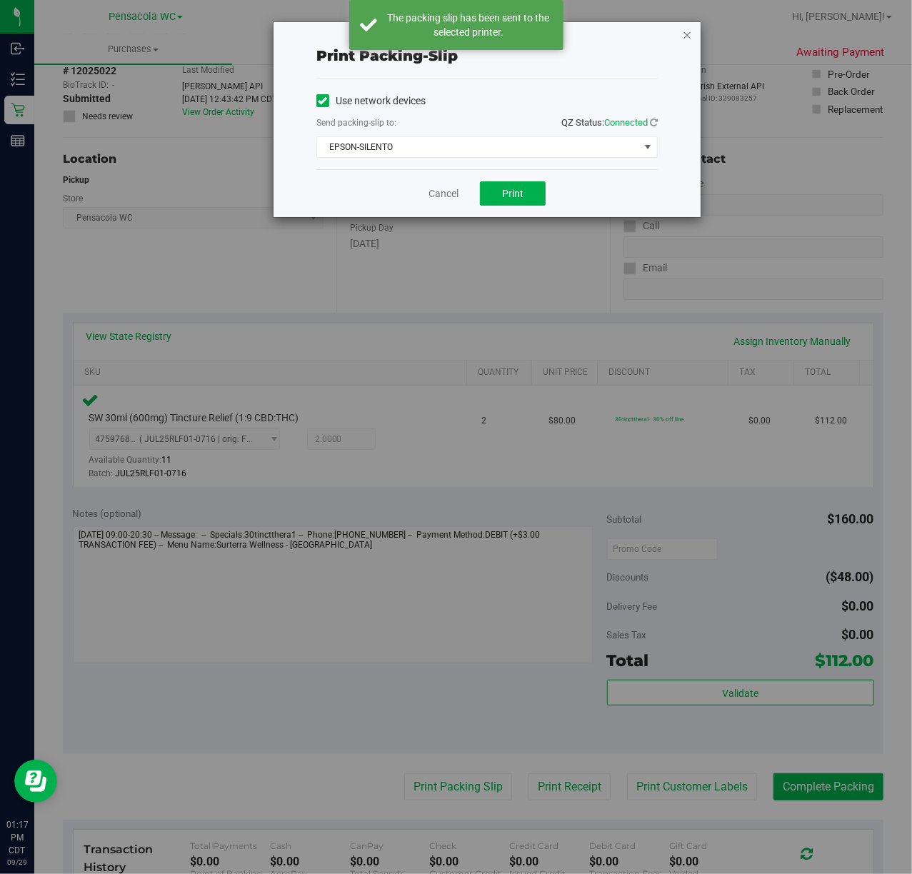
click at [686, 33] on icon "button" at bounding box center [687, 34] width 10 height 17
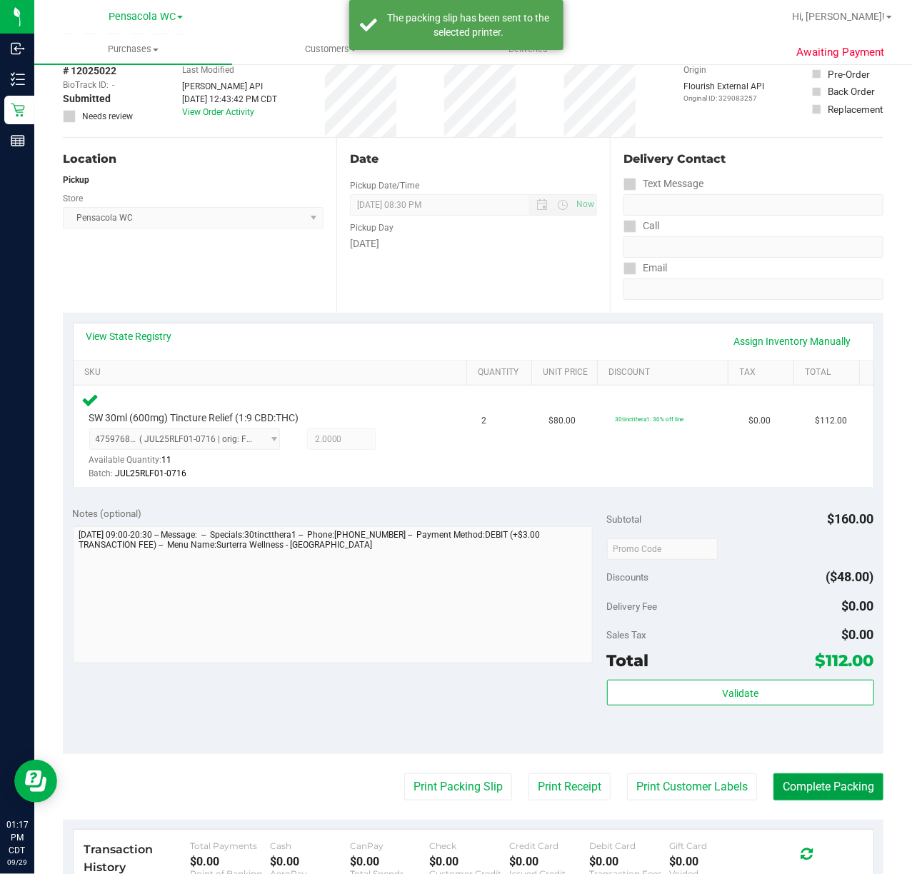
click at [842, 782] on button "Complete Packing" at bounding box center [828, 786] width 110 height 27
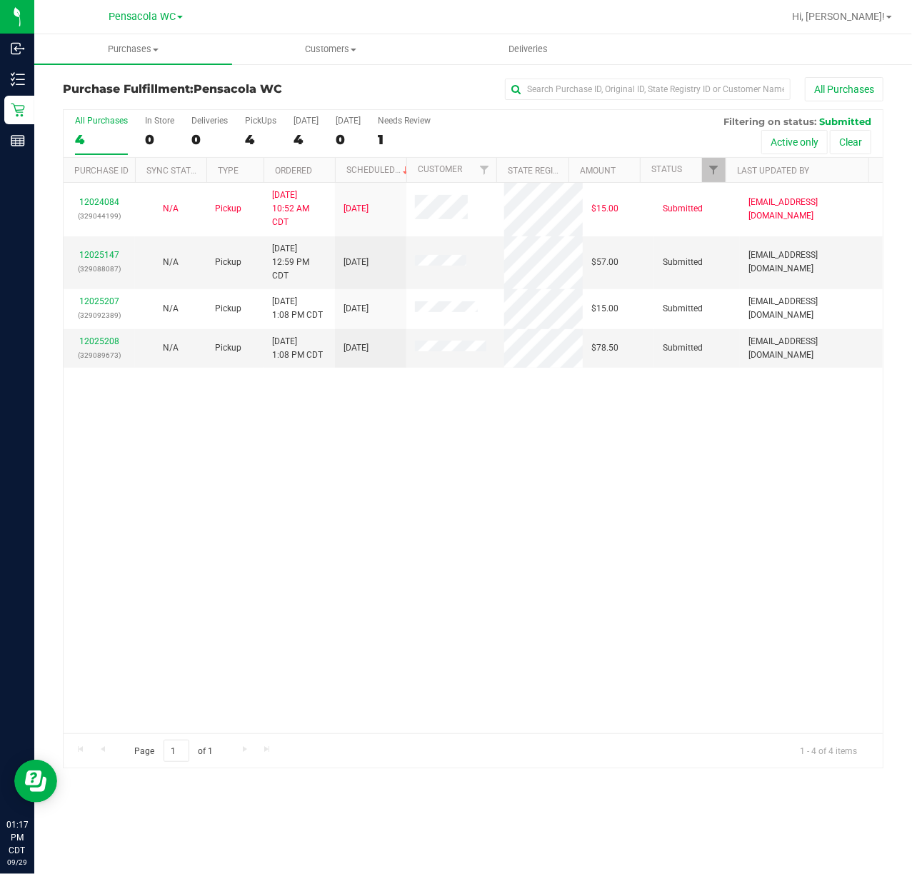
click at [403, 420] on div "12024084 (329044199) N/A Pickup [DATE] 10:52 AM CDT 9/29/2025 $15.00 Submitted …" at bounding box center [473, 458] width 819 height 550
click at [104, 256] on link "12025147" at bounding box center [99, 255] width 40 height 10
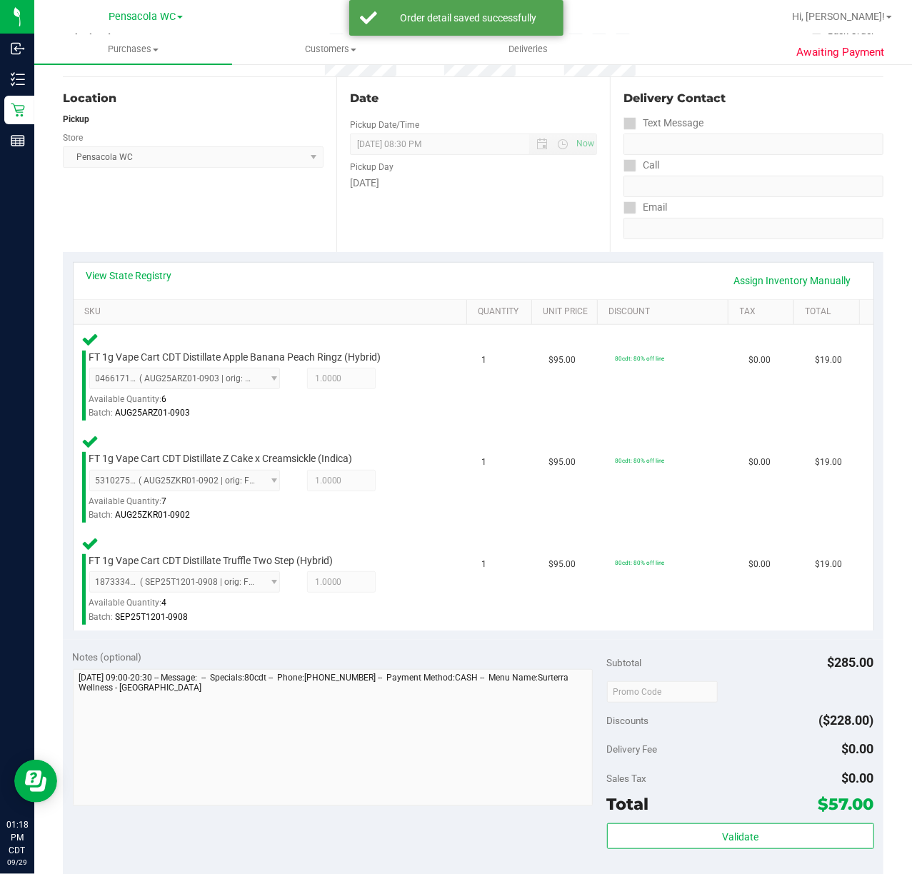
scroll to position [256, 0]
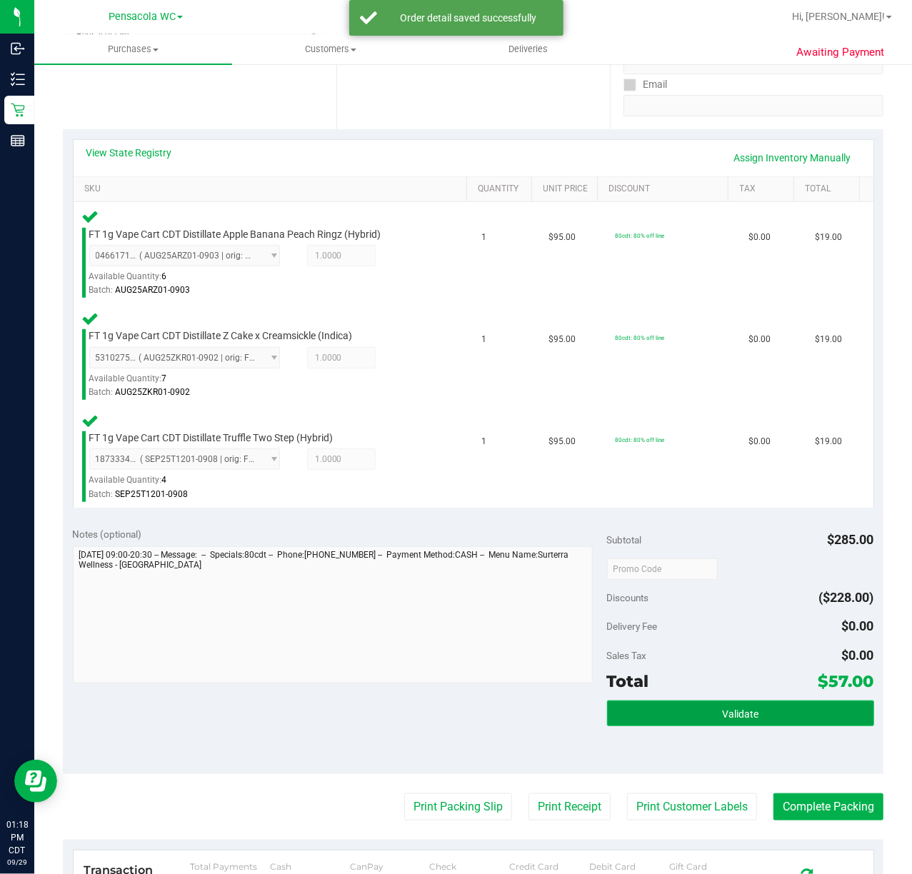
click at [680, 717] on button "Validate" at bounding box center [740, 713] width 267 height 26
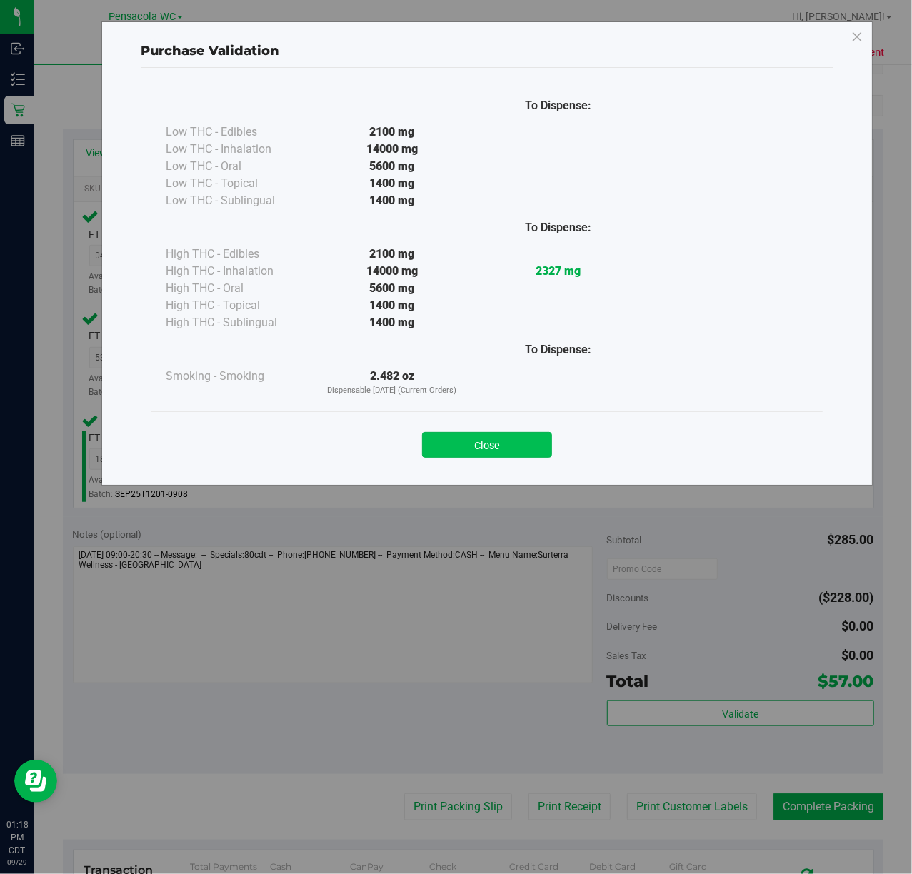
click at [463, 446] on button "Close" at bounding box center [487, 445] width 130 height 26
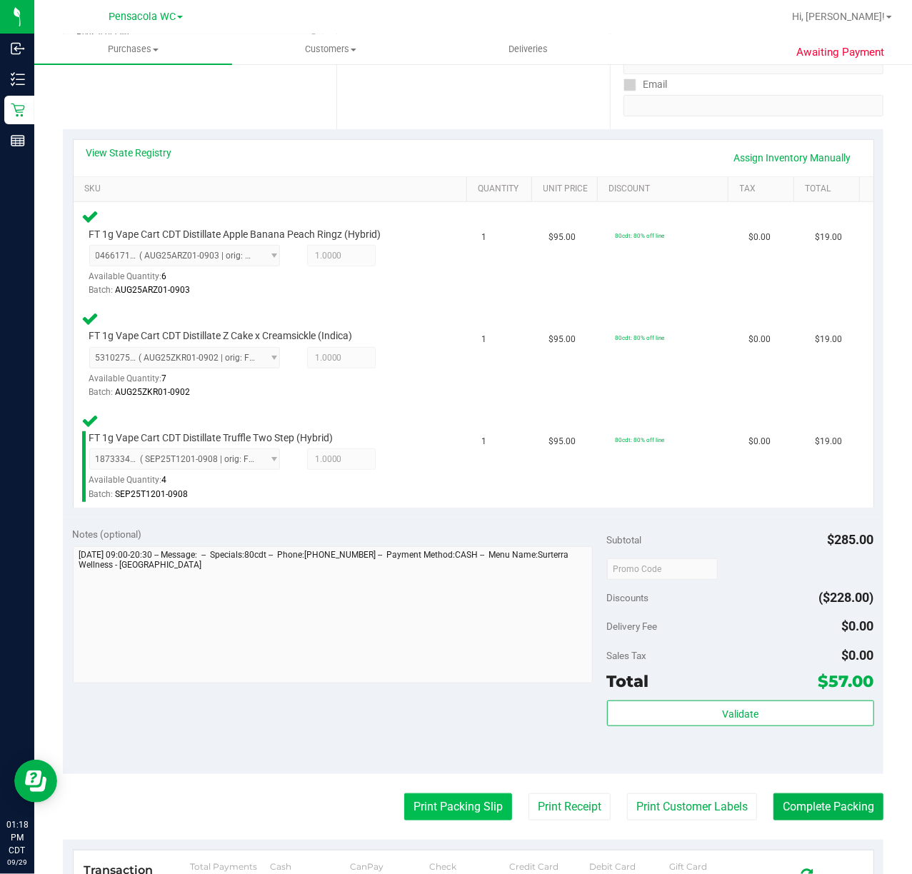
click at [437, 809] on button "Print Packing Slip" at bounding box center [458, 806] width 108 height 27
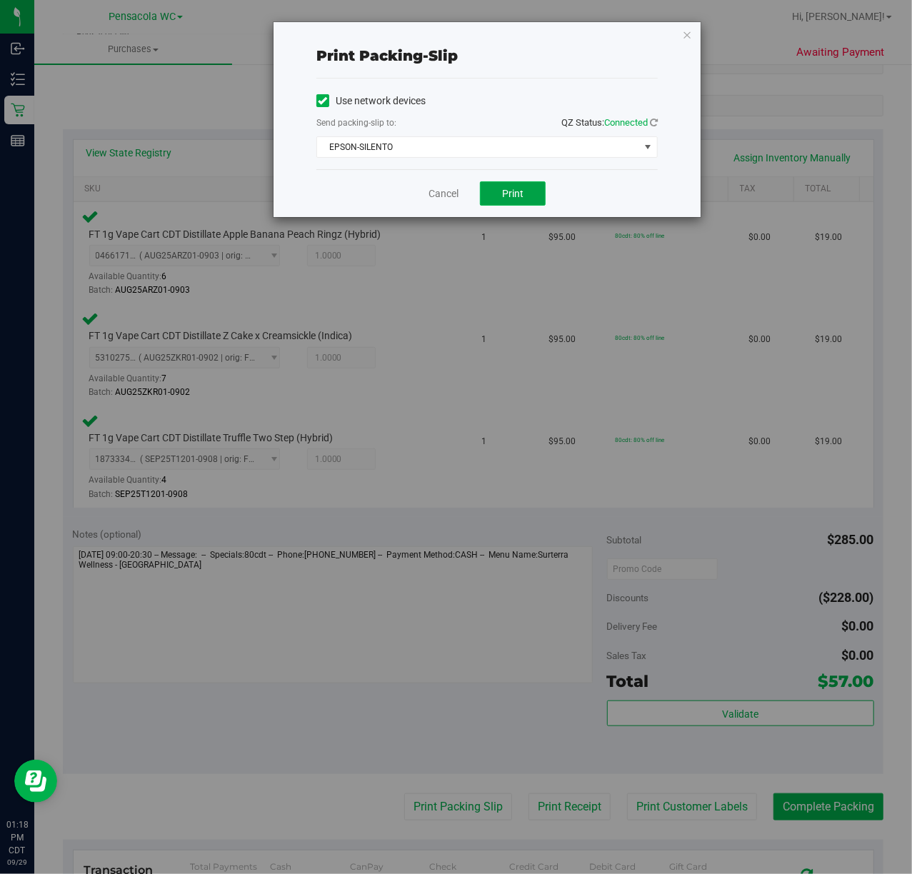
click at [523, 188] on button "Print" at bounding box center [513, 193] width 66 height 24
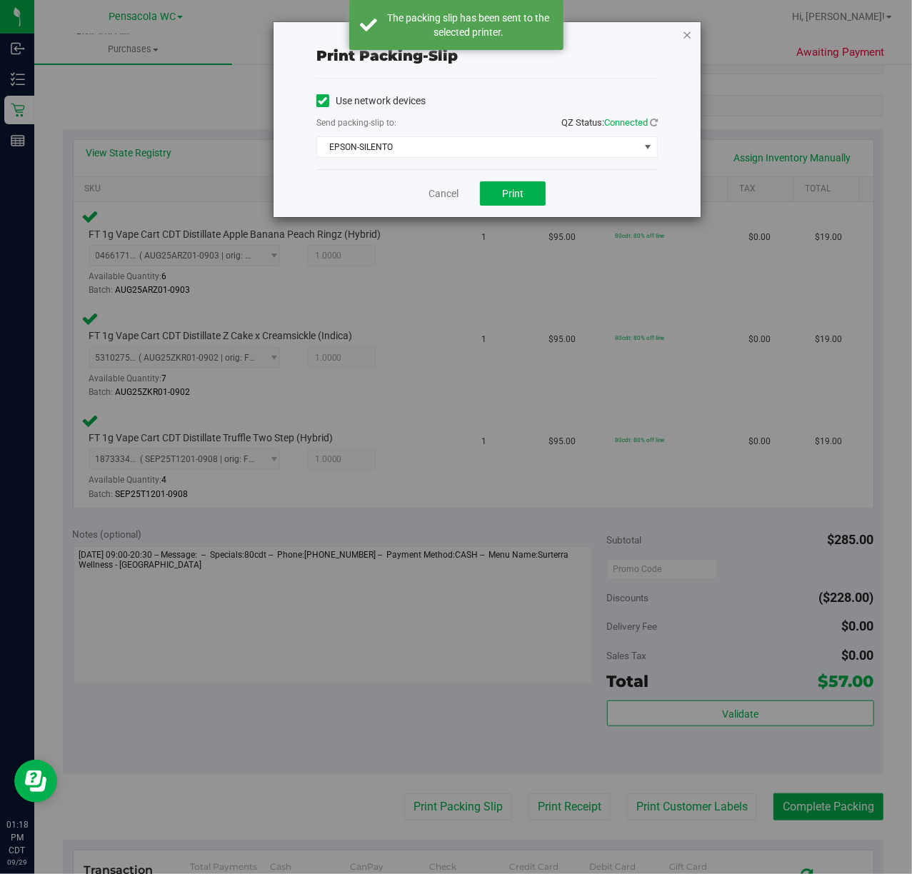
click at [686, 29] on icon "button" at bounding box center [687, 34] width 10 height 17
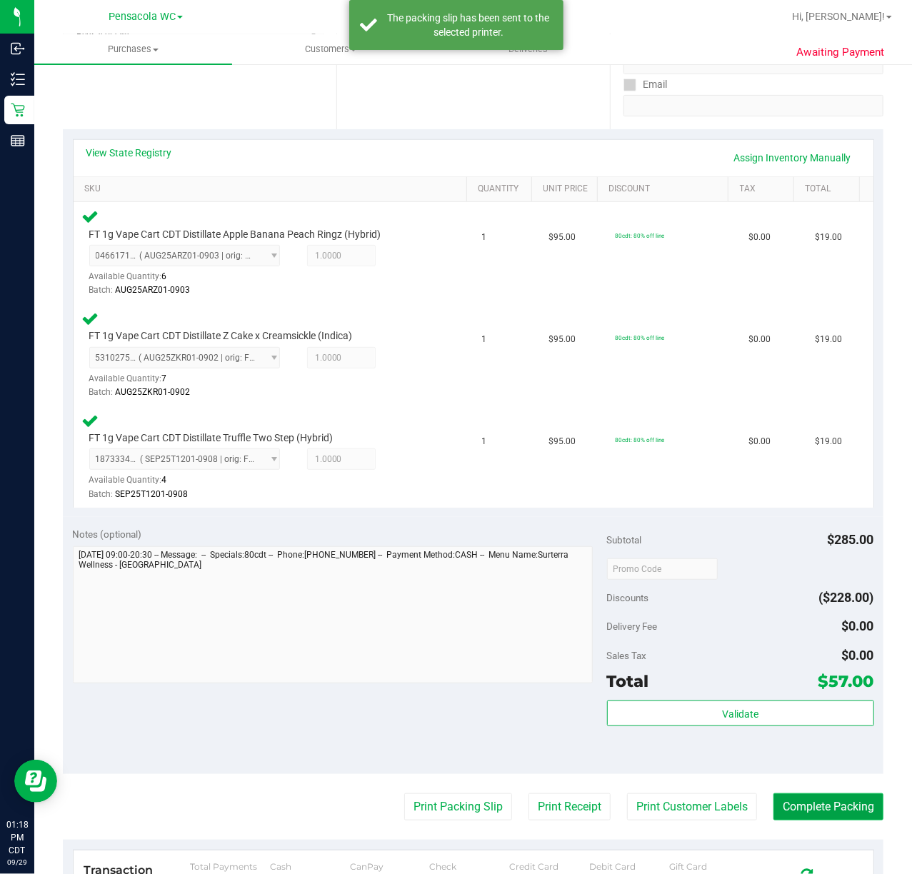
click at [809, 806] on button "Complete Packing" at bounding box center [828, 806] width 110 height 27
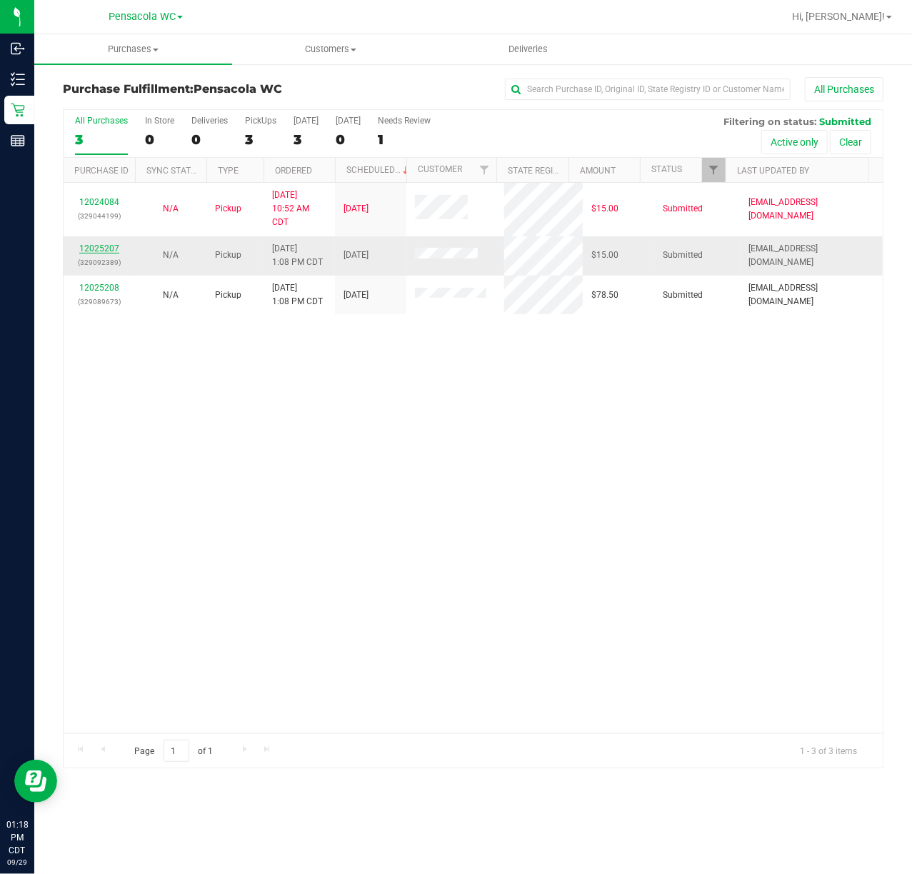
click at [107, 243] on link "12025207" at bounding box center [99, 248] width 40 height 10
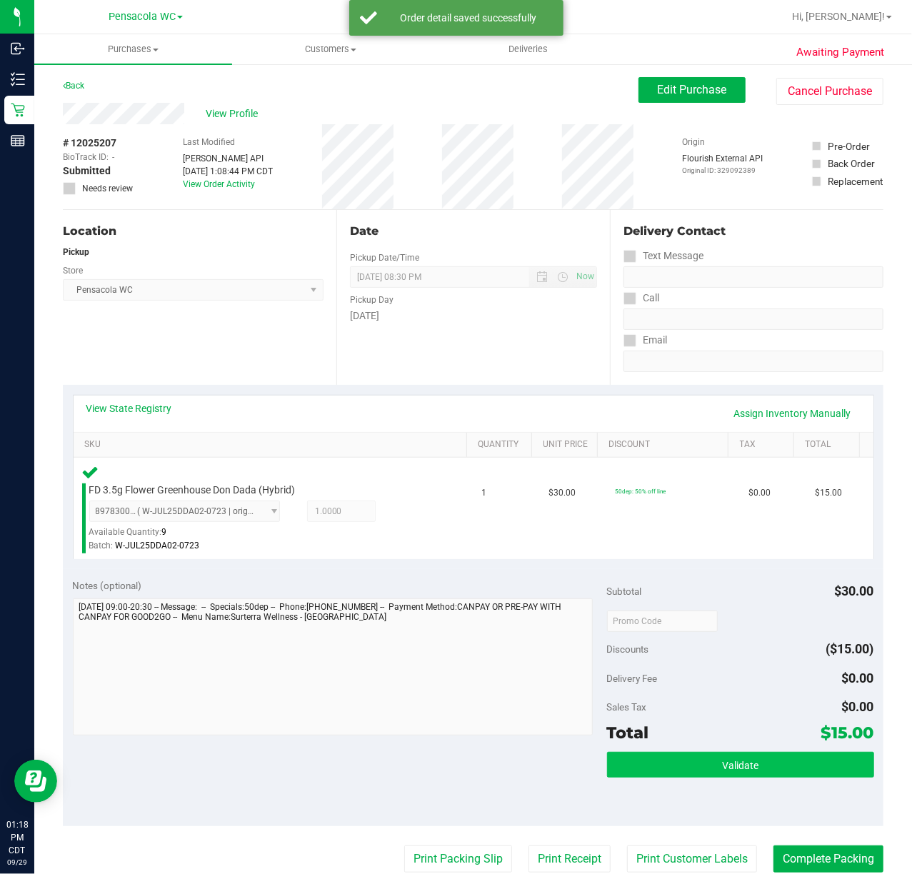
click at [727, 767] on span "Validate" at bounding box center [740, 765] width 36 height 11
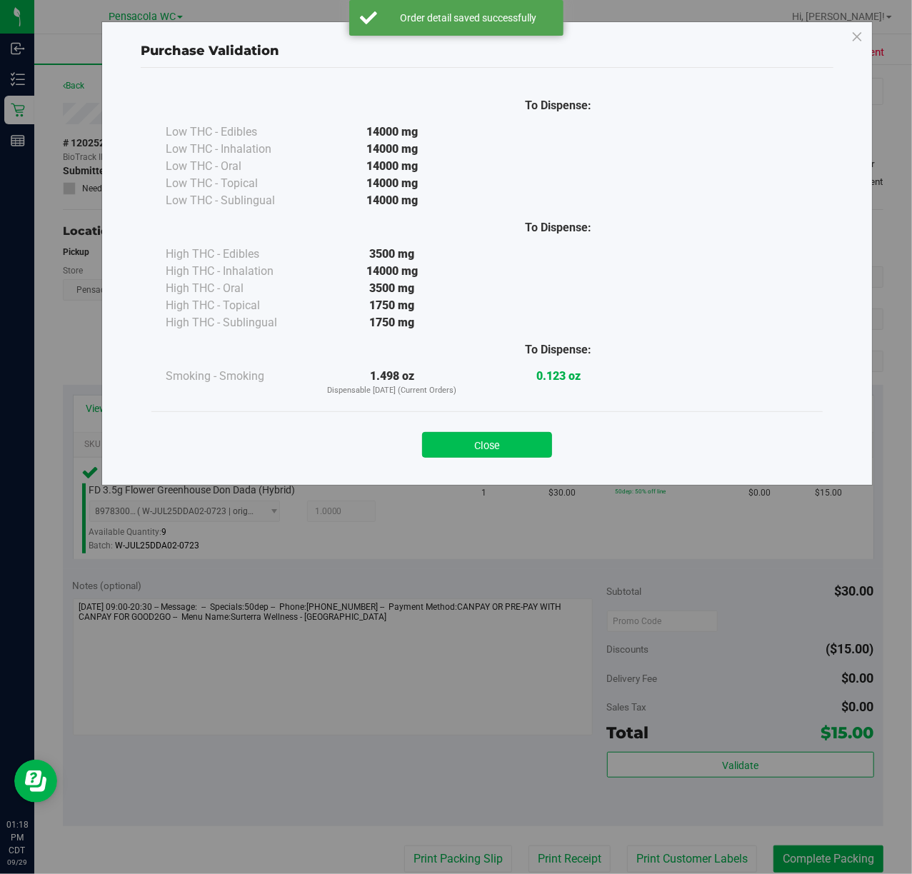
click at [507, 452] on button "Close" at bounding box center [487, 445] width 130 height 26
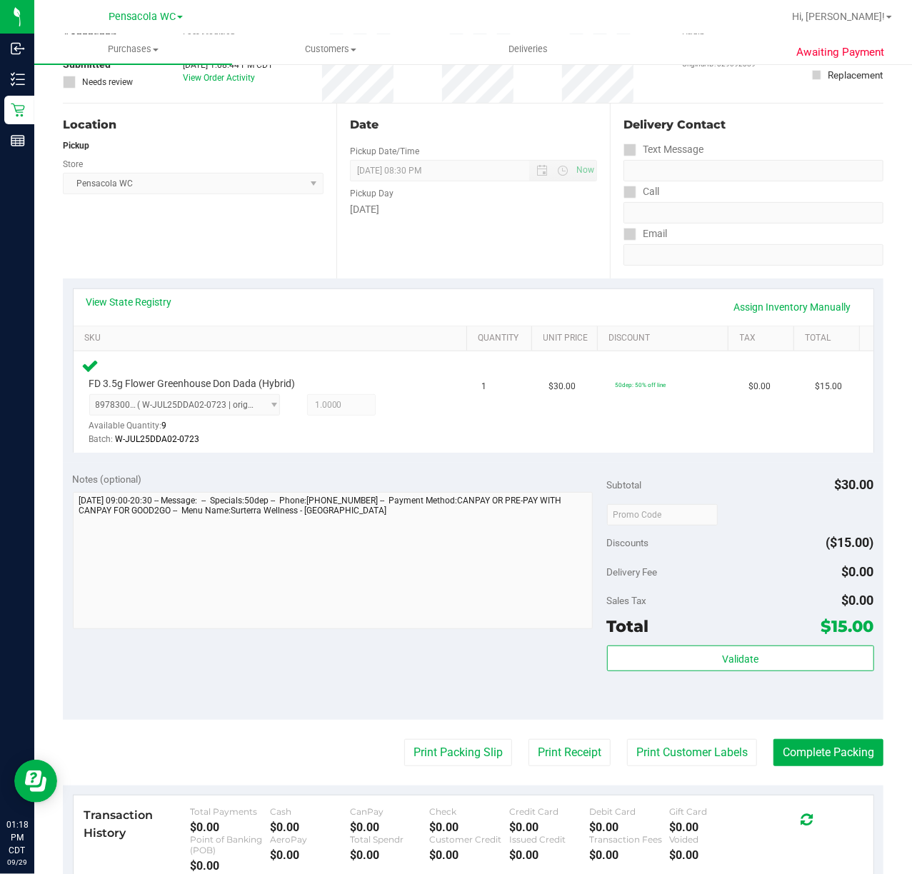
scroll to position [107, 0]
click at [434, 747] on button "Print Packing Slip" at bounding box center [458, 751] width 108 height 27
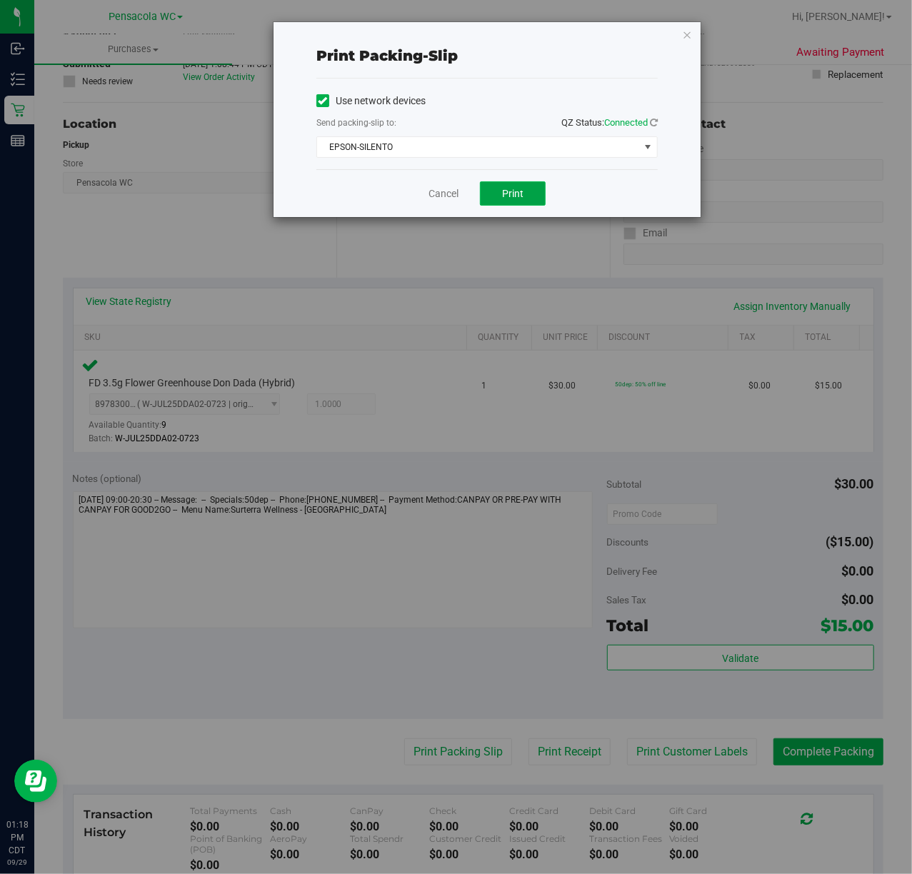
click at [520, 188] on span "Print" at bounding box center [512, 193] width 21 height 11
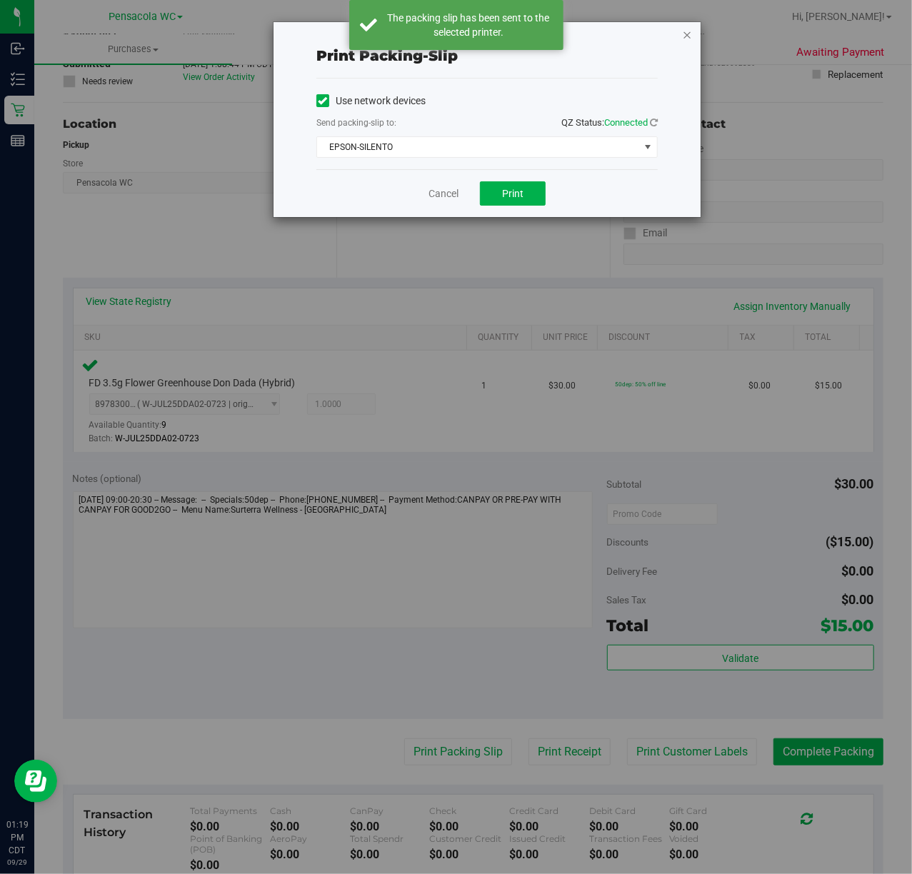
click at [685, 38] on icon "button" at bounding box center [687, 34] width 10 height 17
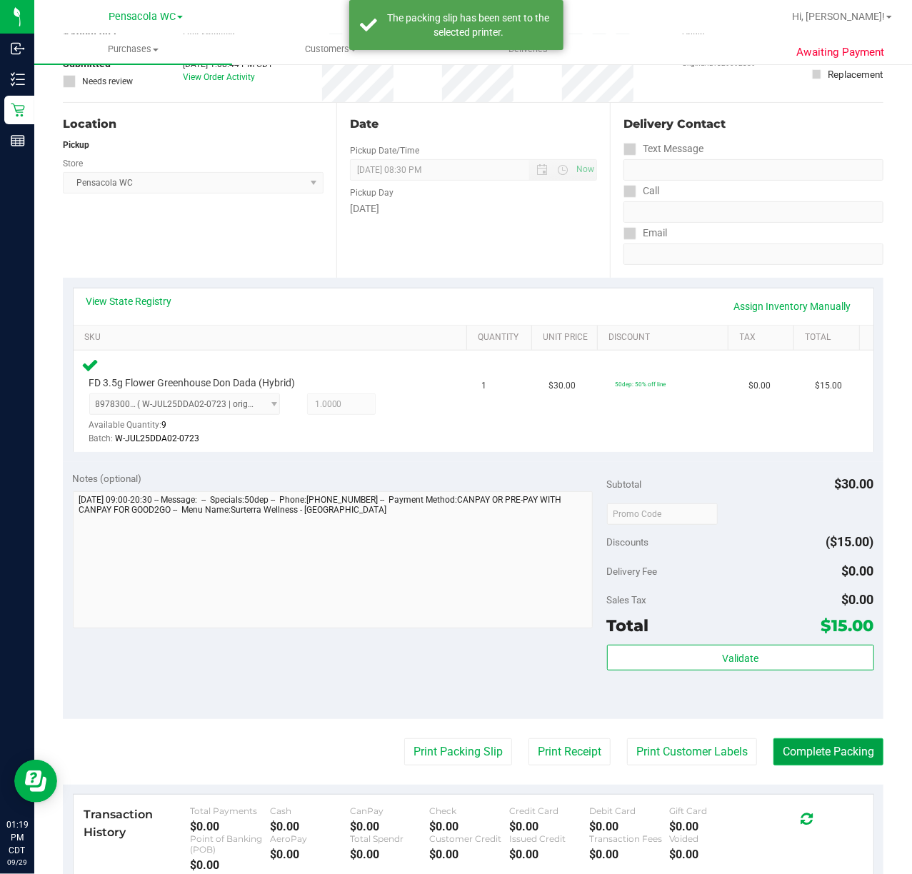
click at [829, 760] on button "Complete Packing" at bounding box center [828, 751] width 110 height 27
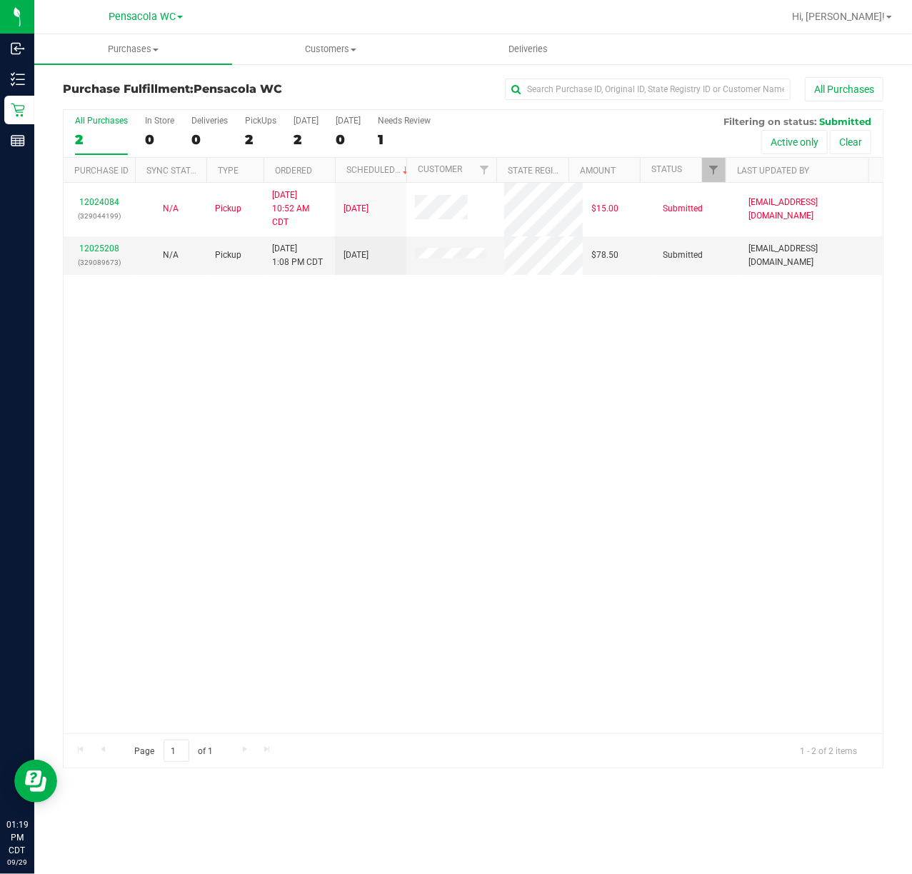
click at [109, 252] on link "12025208" at bounding box center [99, 248] width 40 height 10
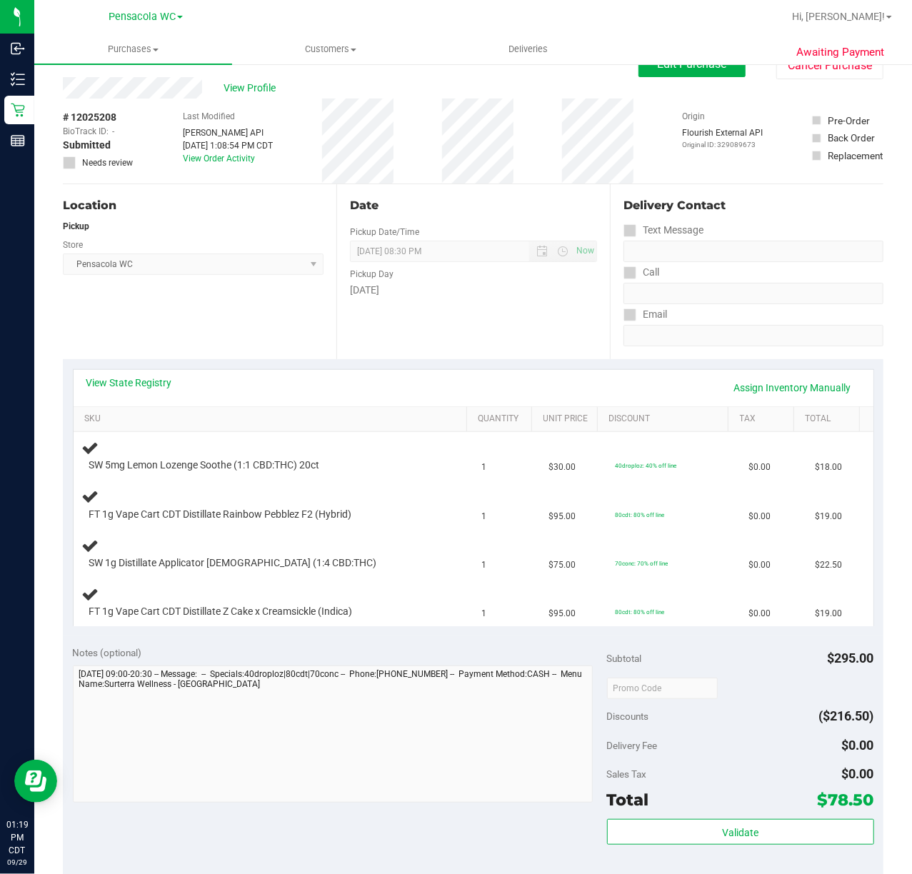
scroll to position [26, 0]
click at [241, 312] on div "Location Pickup Store Pensacola WC Select Store [PERSON_NAME][GEOGRAPHIC_DATA] …" at bounding box center [199, 270] width 273 height 175
click at [253, 383] on div "View State Registry Assign Inventory Manually" at bounding box center [473, 387] width 774 height 24
click at [174, 360] on div "View State Registry Assign Inventory Manually SKU Quantity Unit Price Discount …" at bounding box center [473, 496] width 820 height 277
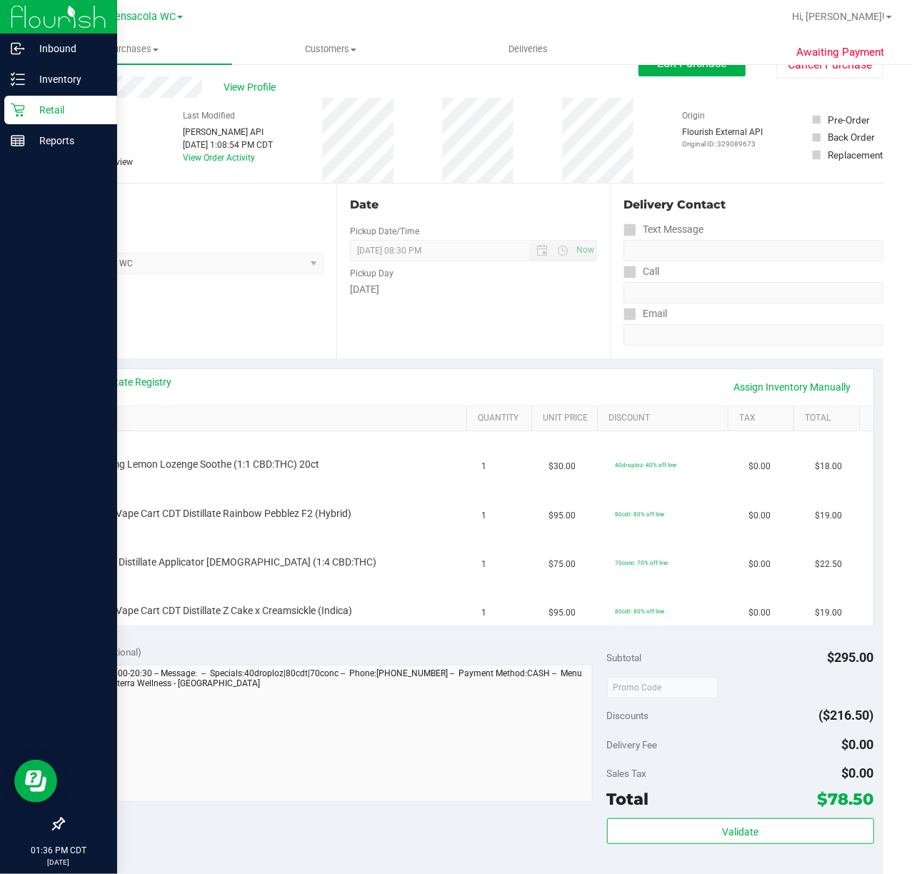
click at [31, 113] on p "Retail" at bounding box center [68, 109] width 86 height 17
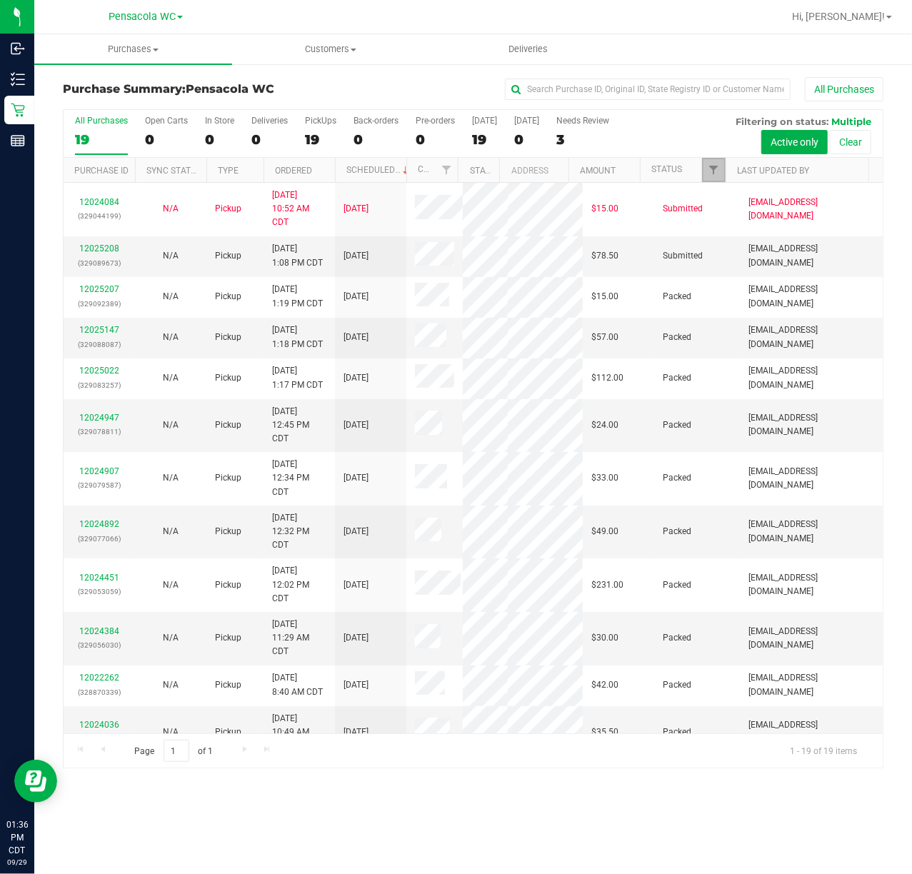
click at [711, 173] on span "Filter" at bounding box center [713, 169] width 11 height 11
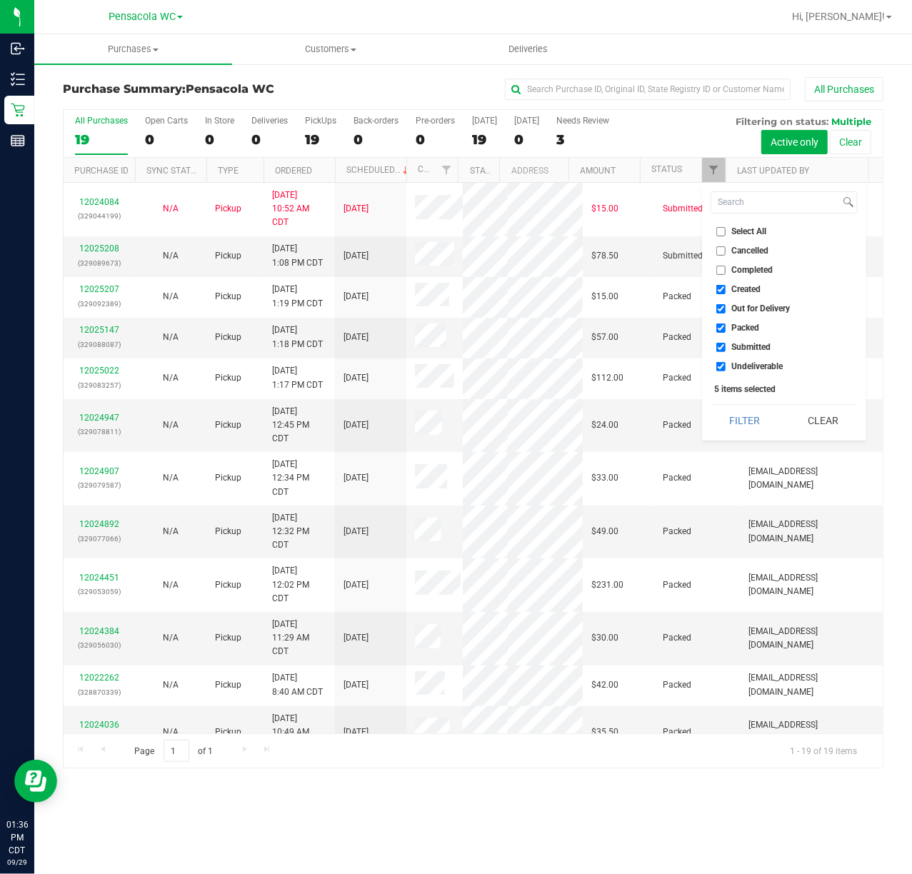
click at [733, 230] on span "Select All" at bounding box center [749, 231] width 35 height 9
click at [725, 230] on input "Select All" at bounding box center [720, 231] width 9 height 9
checkbox input "true"
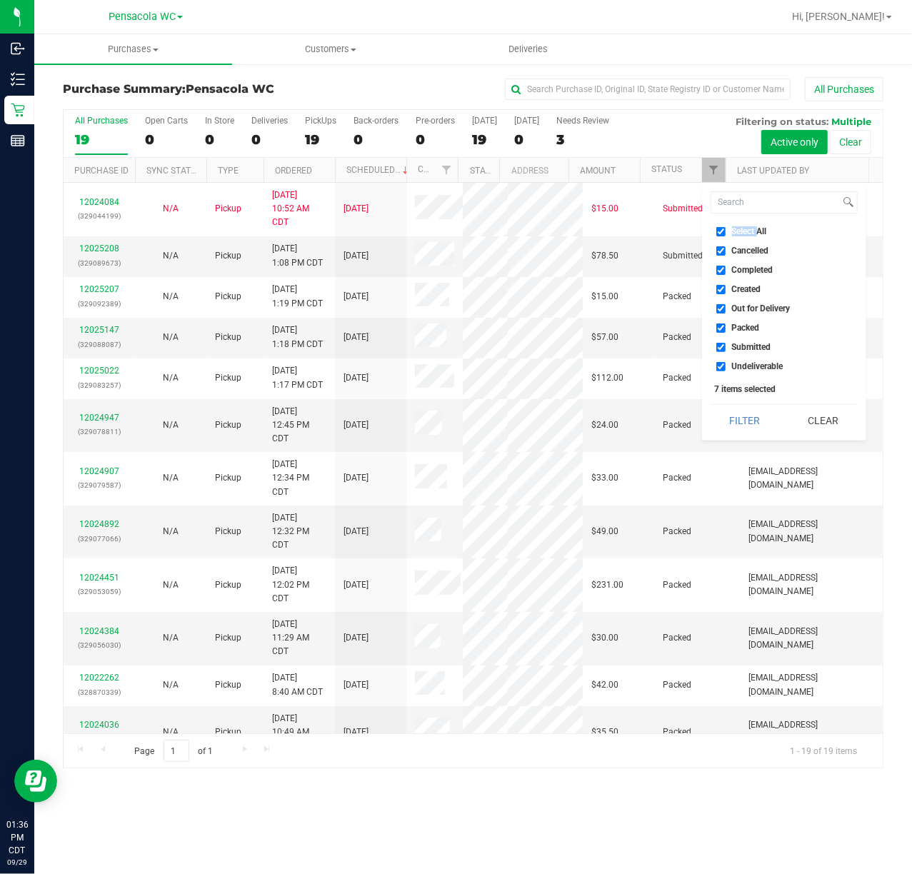
click at [733, 230] on span "Select All" at bounding box center [749, 231] width 35 height 9
click at [725, 230] on input "Select All" at bounding box center [720, 231] width 9 height 9
checkbox input "false"
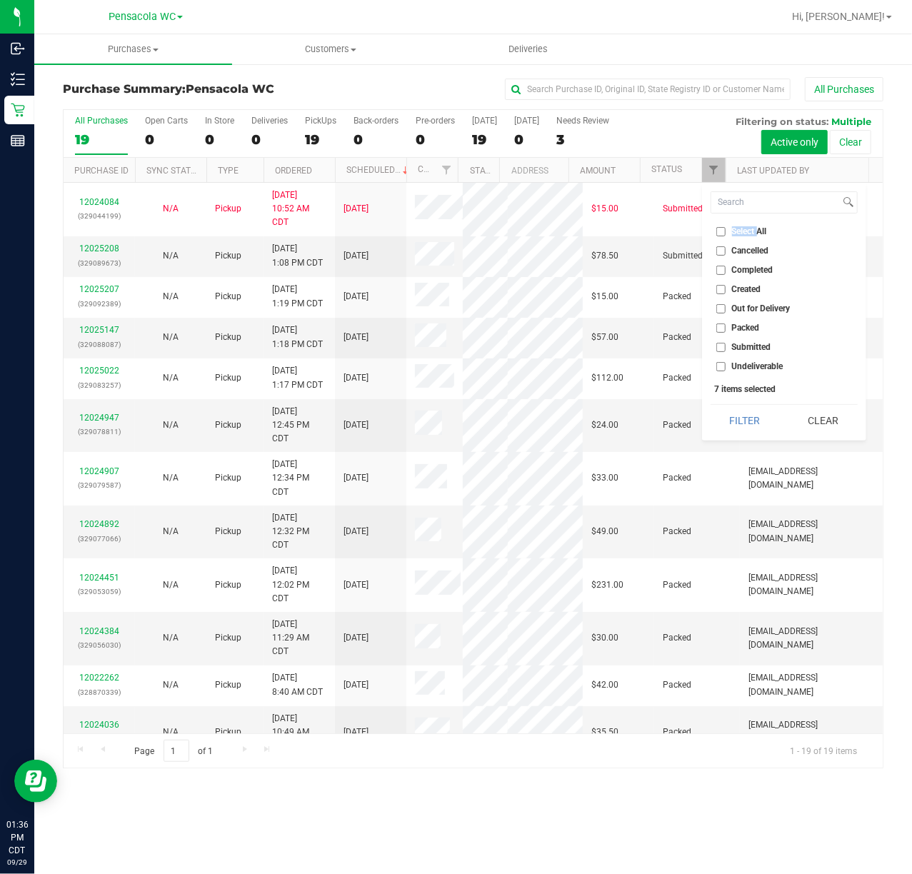
checkbox input "false"
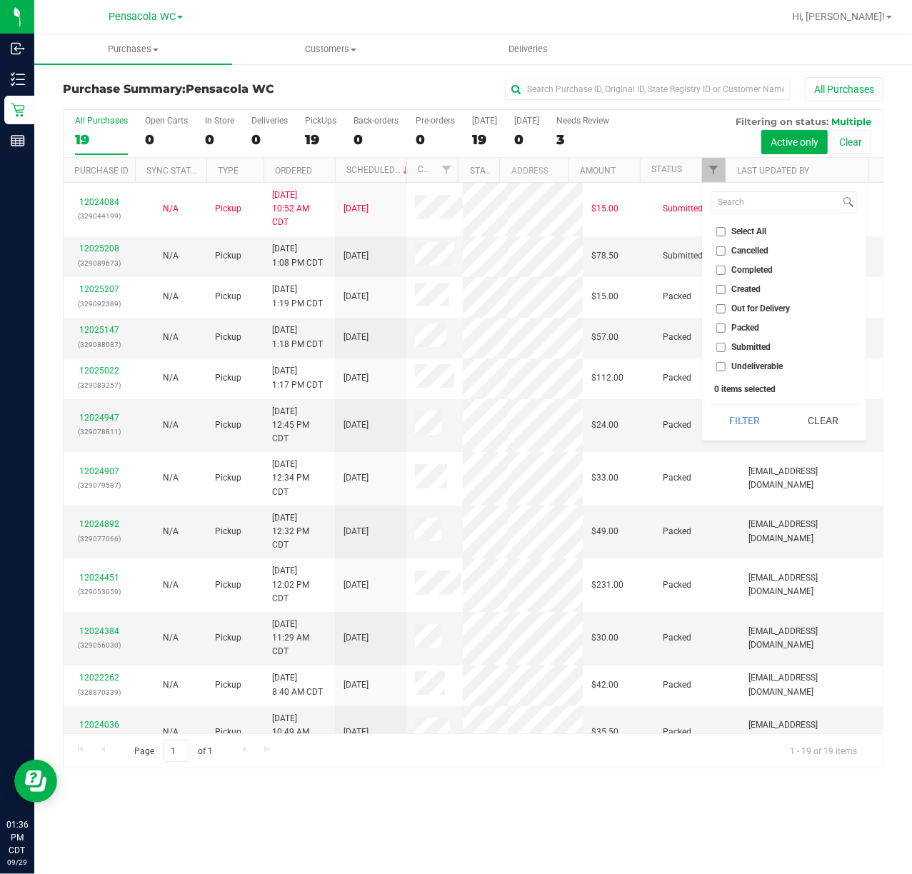
click at [754, 350] on span "Submitted" at bounding box center [751, 347] width 39 height 9
click at [725, 350] on input "Submitted" at bounding box center [720, 347] width 9 height 9
checkbox input "true"
click at [743, 413] on button "Filter" at bounding box center [744, 420] width 69 height 31
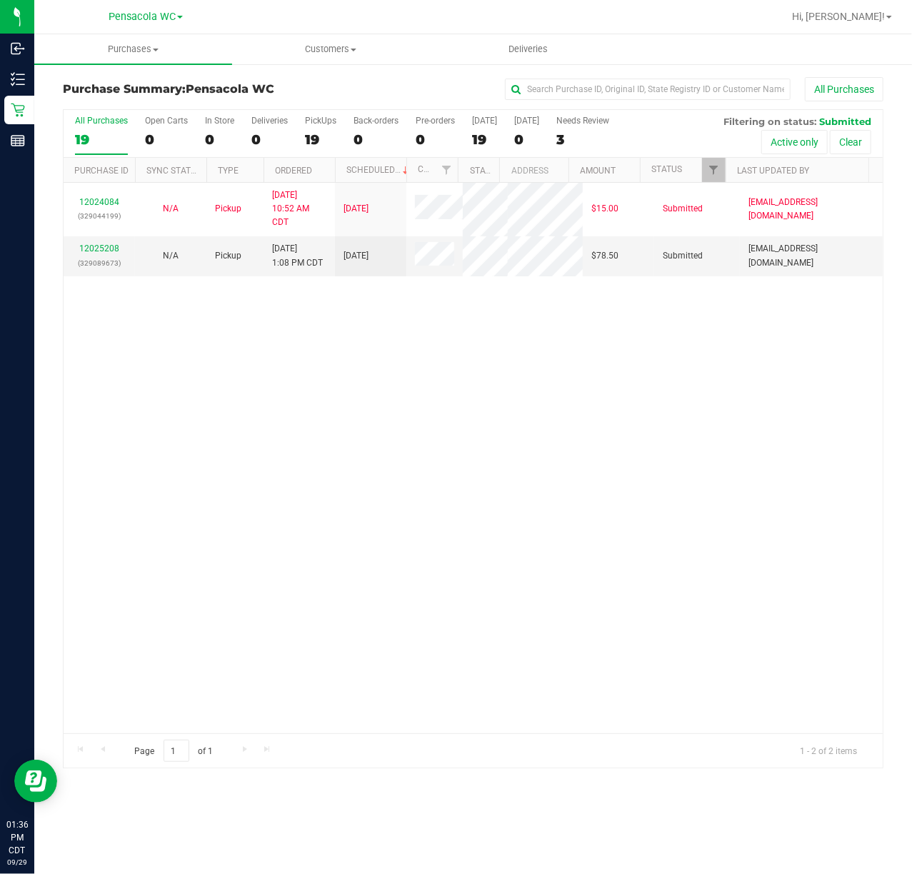
click at [491, 401] on div "12024084 (329044199) N/A Pickup [DATE] 10:52 AM CDT 9/29/2025 $15.00 Submitted …" at bounding box center [473, 458] width 819 height 550
drag, startPoint x: 281, startPoint y: 428, endPoint x: 146, endPoint y: 289, distance: 194.4
click at [280, 417] on div "12024084 (329044199) N/A Pickup [DATE] 10:52 AM CDT 9/29/2025 $15.00 Submitted …" at bounding box center [473, 458] width 819 height 550
click at [106, 246] on link "12025208" at bounding box center [99, 248] width 40 height 10
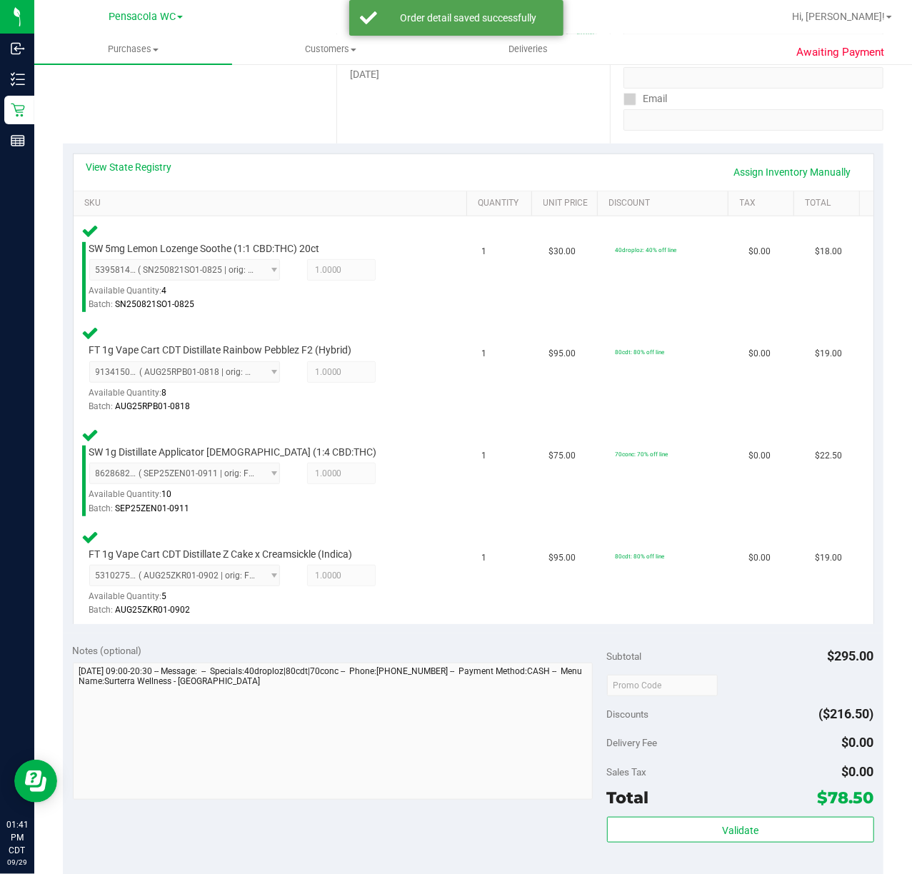
scroll to position [241, 0]
click at [729, 830] on span "Validate" at bounding box center [740, 830] width 36 height 11
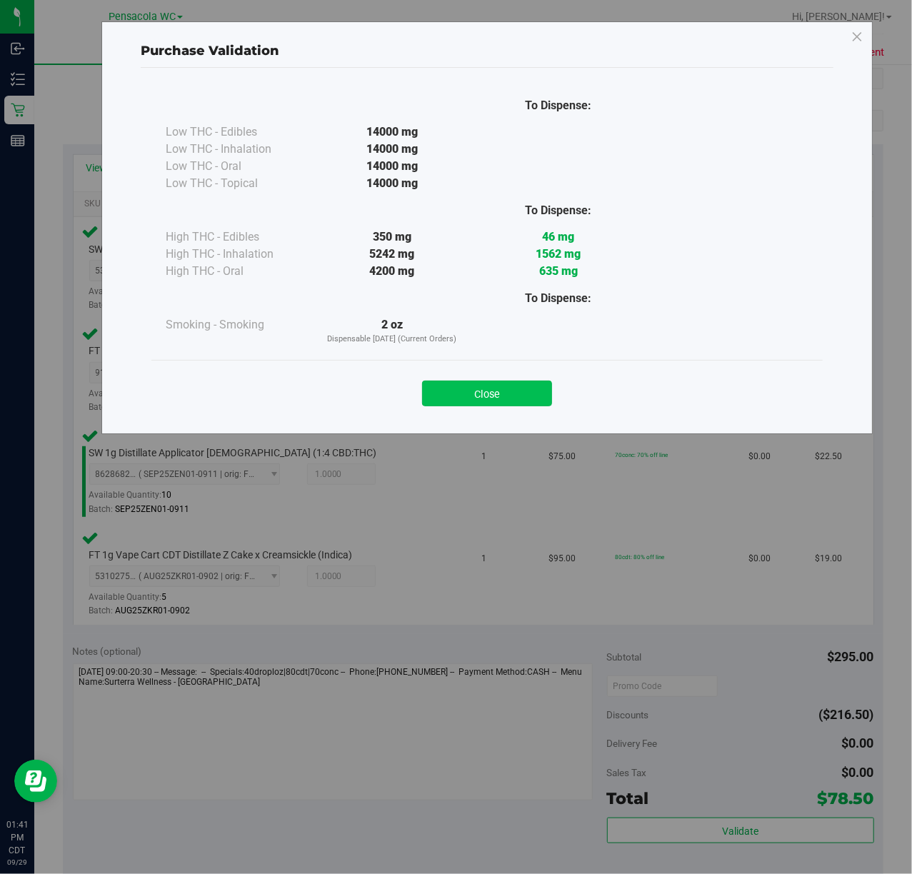
click at [509, 400] on button "Close" at bounding box center [487, 394] width 130 height 26
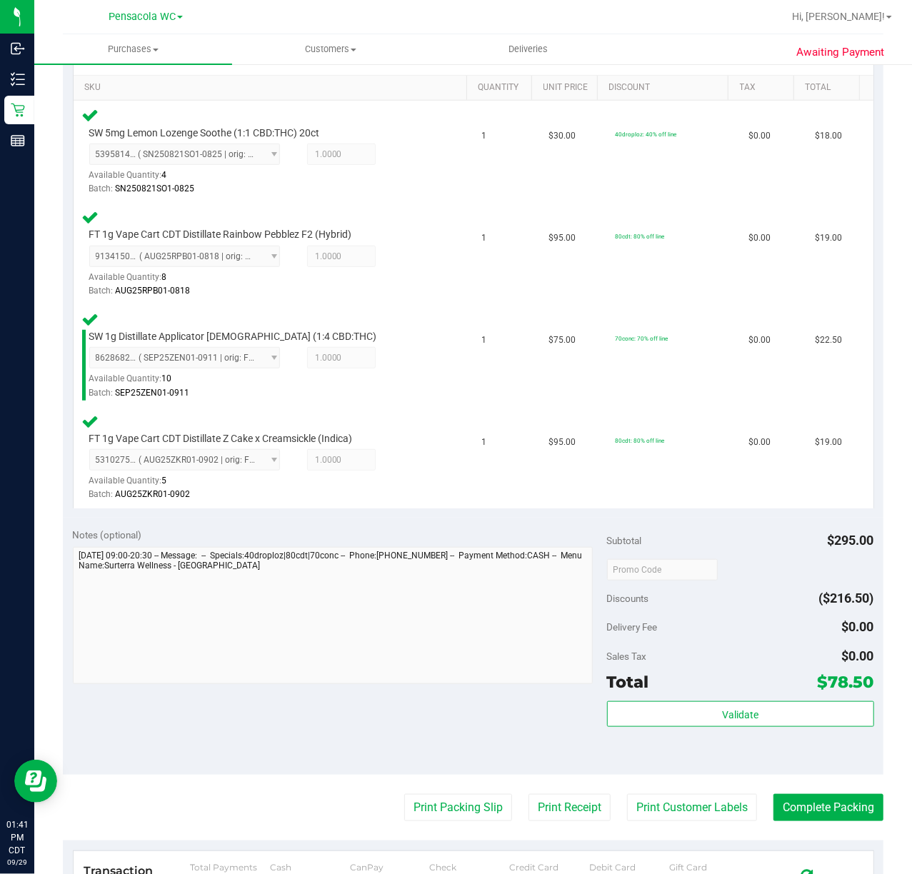
scroll to position [358, 0]
click at [432, 817] on button "Print Packing Slip" at bounding box center [458, 806] width 108 height 27
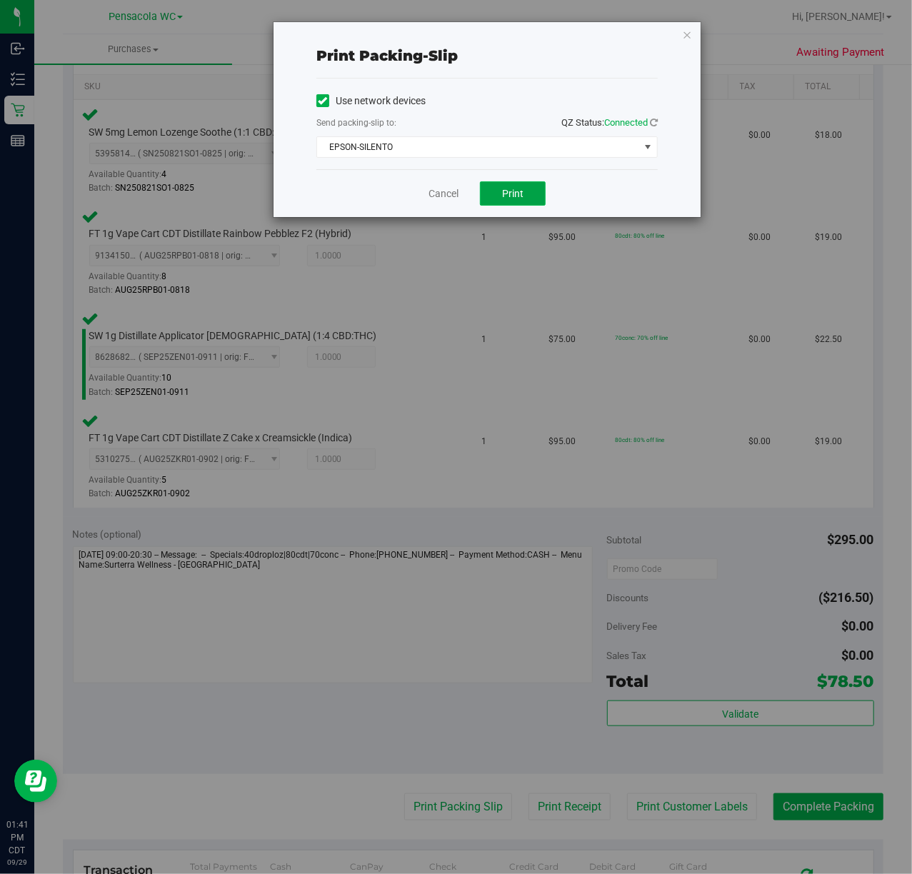
click at [523, 203] on button "Print" at bounding box center [513, 193] width 66 height 24
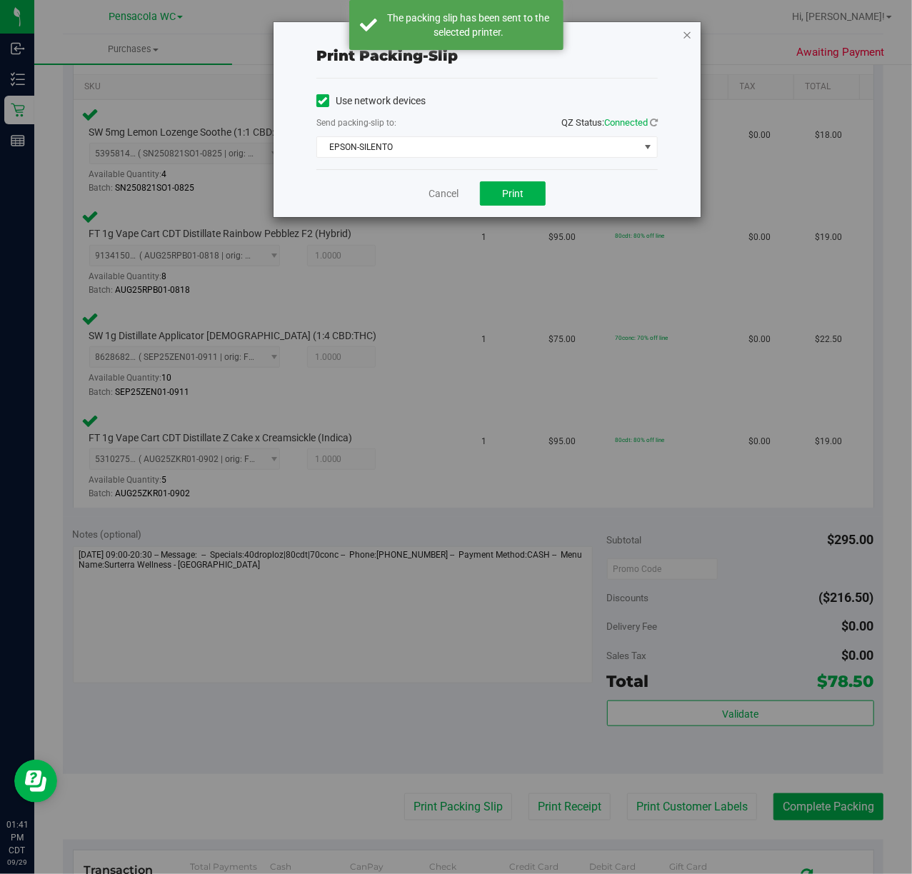
click at [686, 35] on icon "button" at bounding box center [687, 34] width 10 height 17
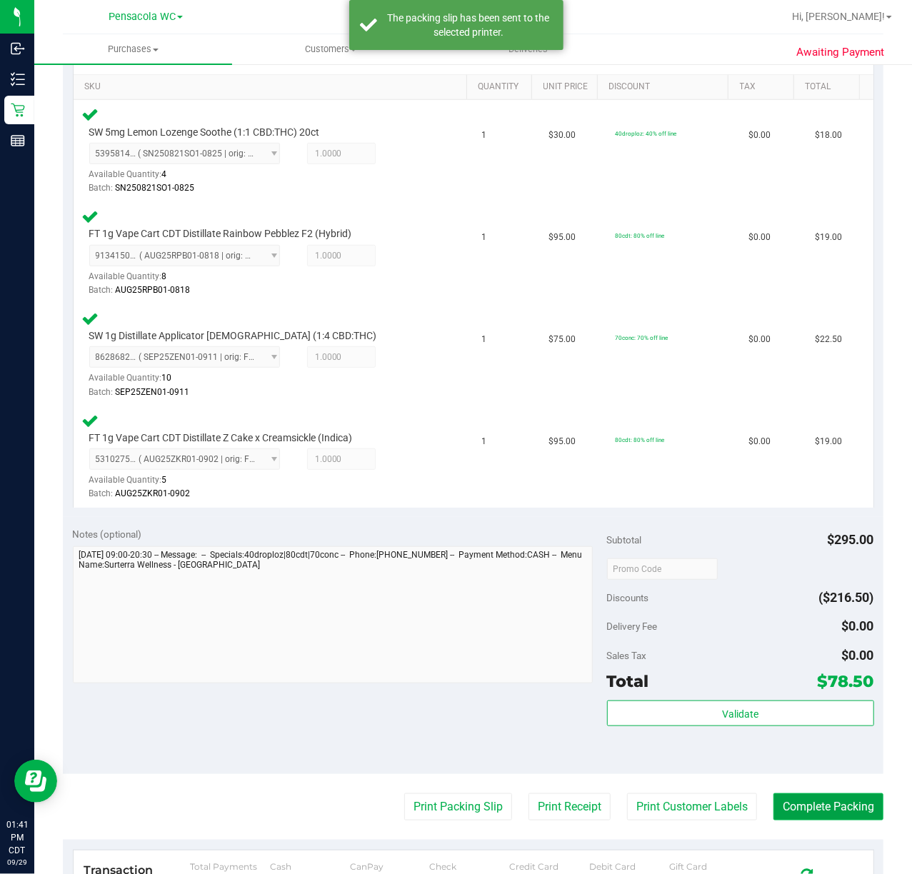
click at [798, 808] on button "Complete Packing" at bounding box center [828, 806] width 110 height 27
